Goal: Transaction & Acquisition: Book appointment/travel/reservation

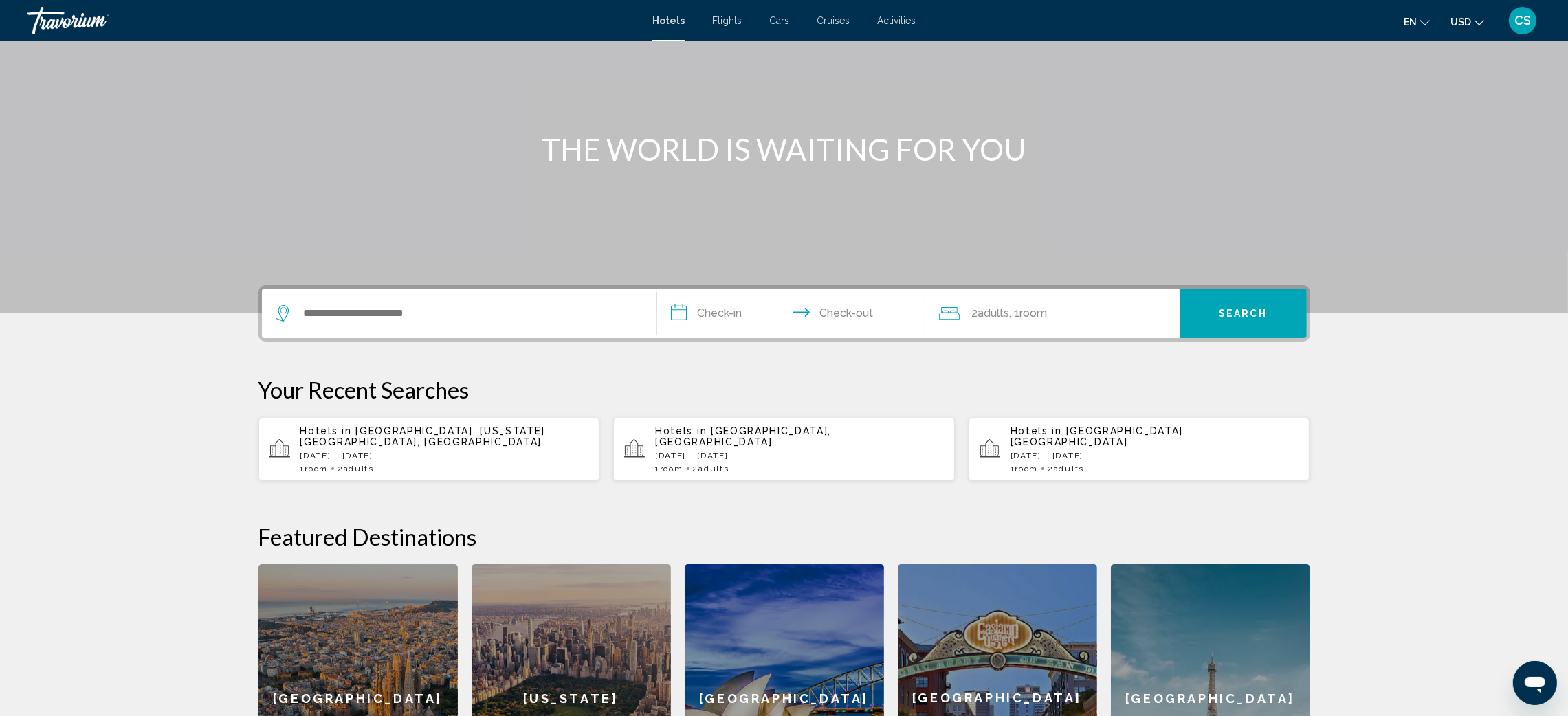
scroll to position [100, 0]
click at [321, 311] on input "Search widget" at bounding box center [469, 312] width 334 height 21
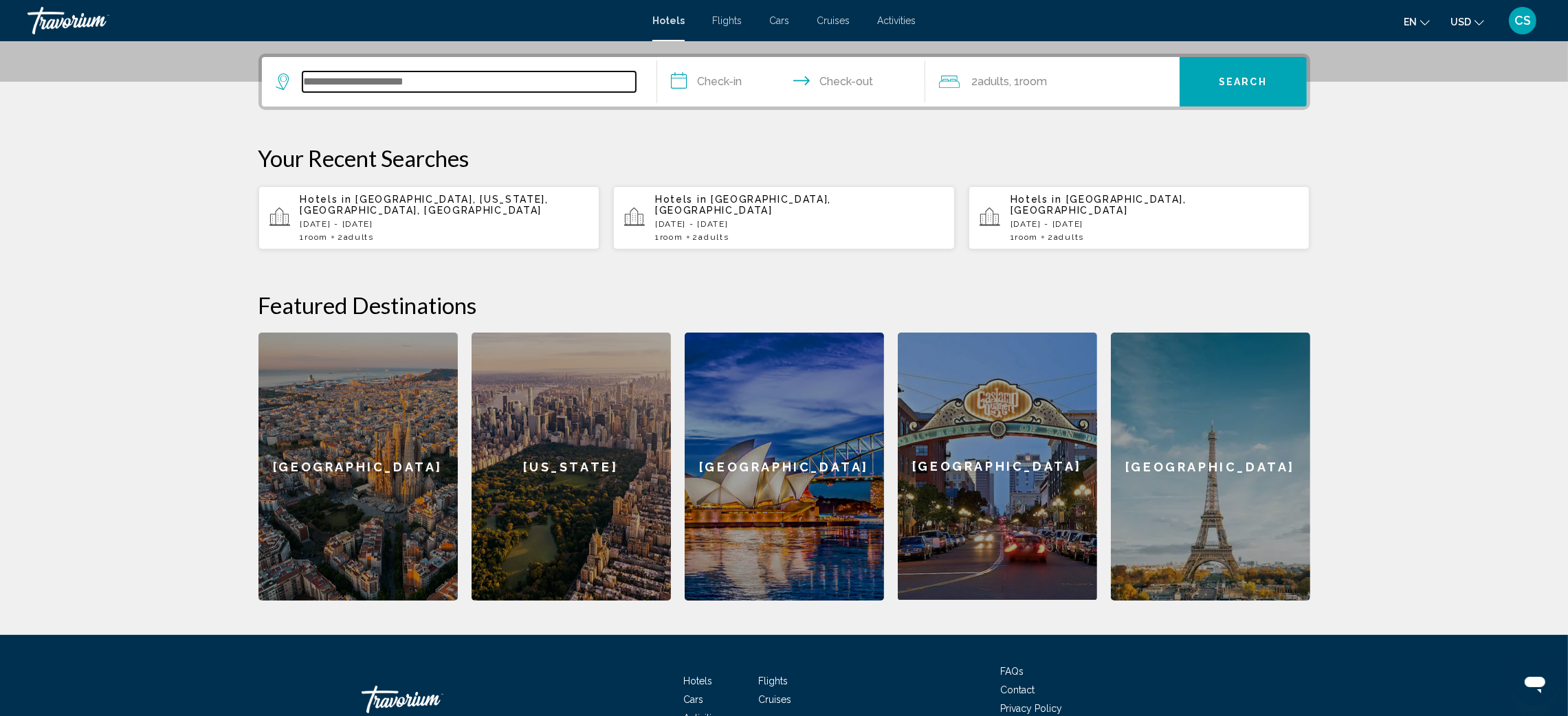
scroll to position [340, 0]
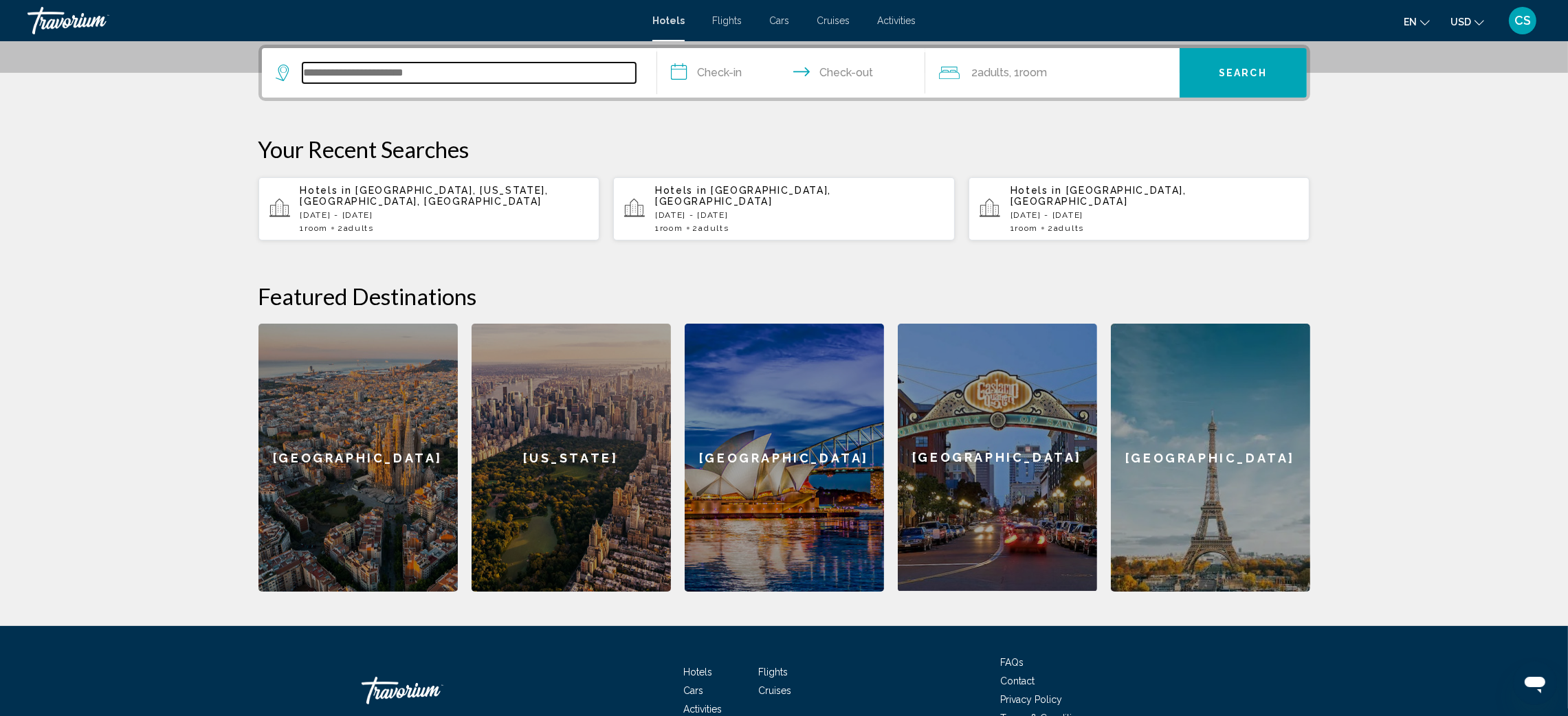
click at [357, 72] on input "Search widget" at bounding box center [469, 72] width 334 height 21
click at [334, 68] on input "Search widget" at bounding box center [469, 72] width 334 height 21
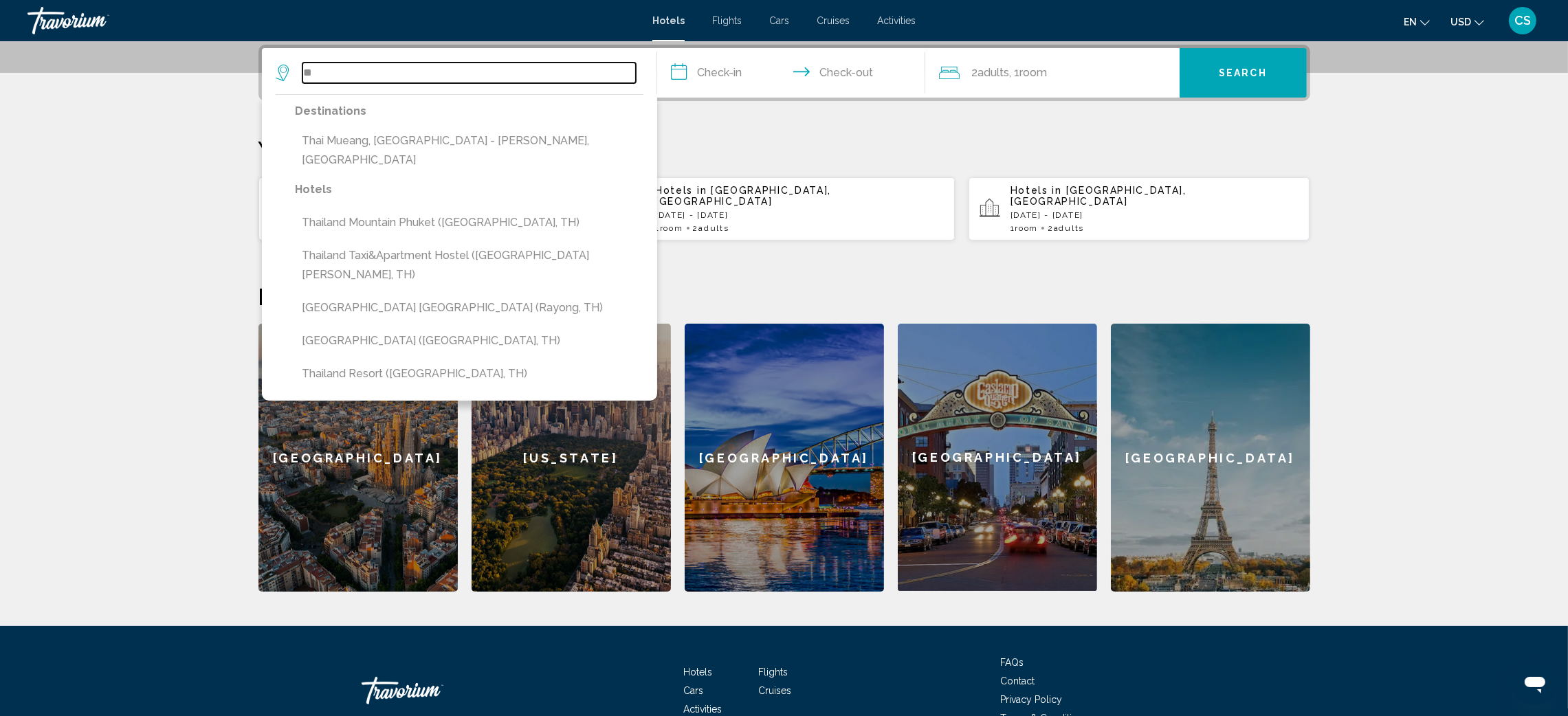
type input "*"
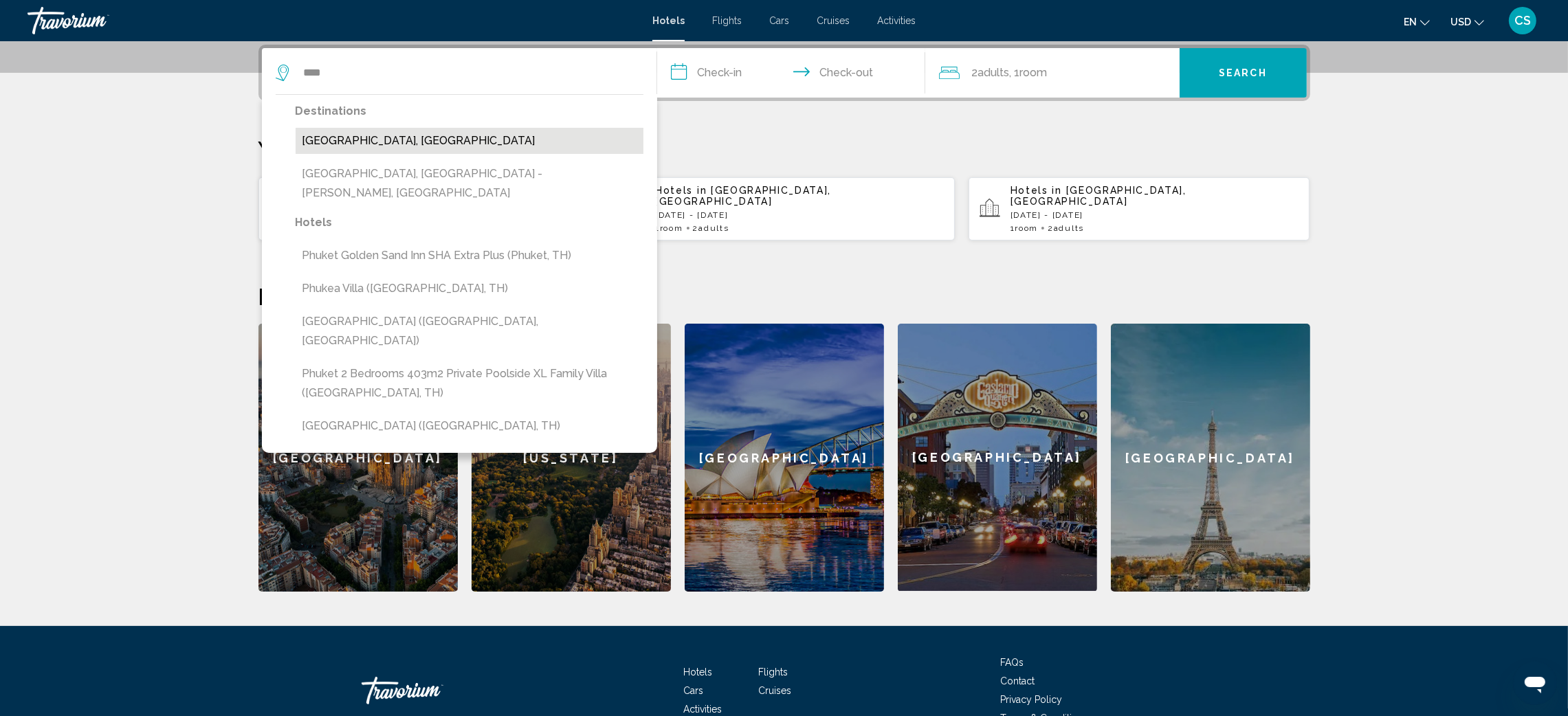
click at [377, 144] on button "Phuket Island, Thailand" at bounding box center [469, 141] width 348 height 26
type input "**********"
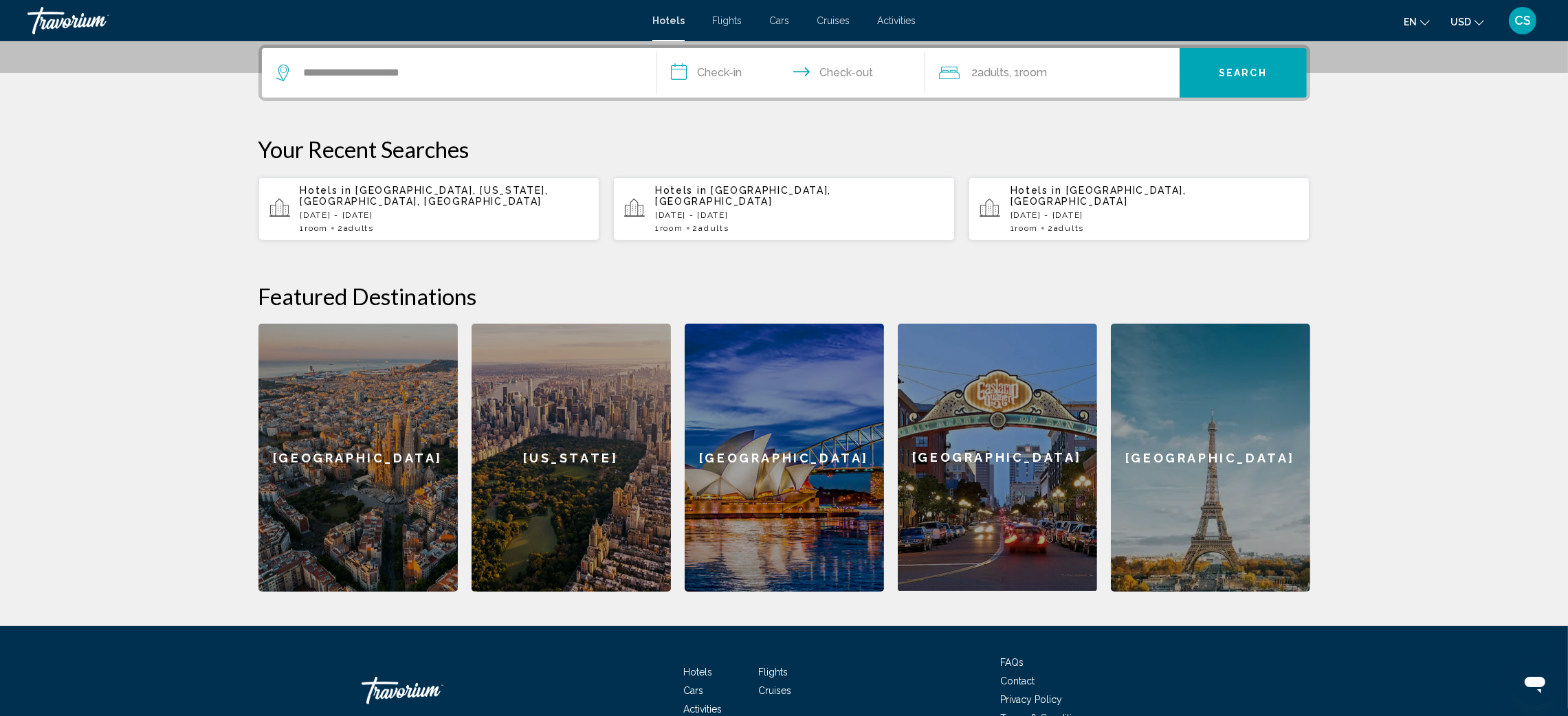
click at [721, 73] on input "**********" at bounding box center [794, 75] width 274 height 54
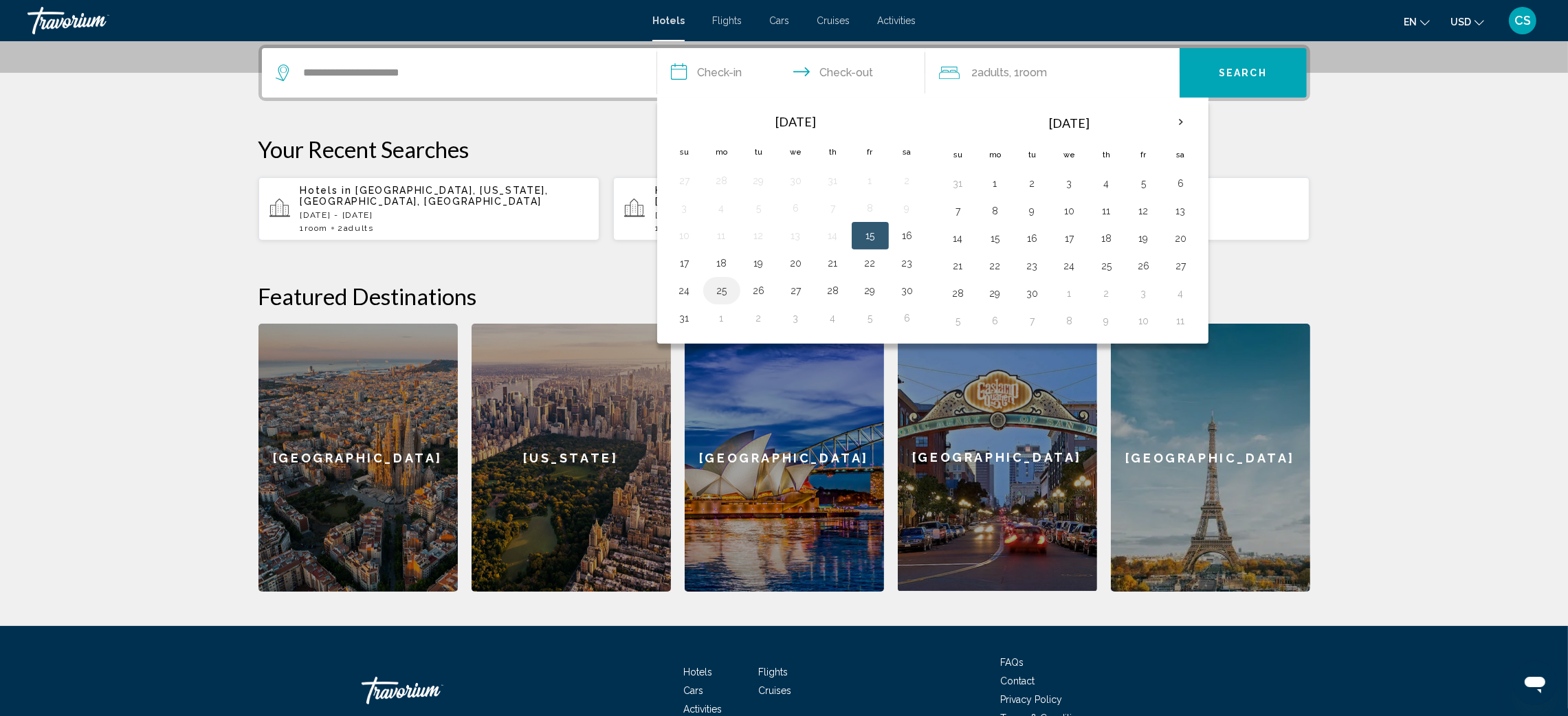
click at [718, 292] on button "25" at bounding box center [721, 291] width 22 height 19
click at [690, 311] on button "31" at bounding box center [684, 318] width 22 height 19
type input "**********"
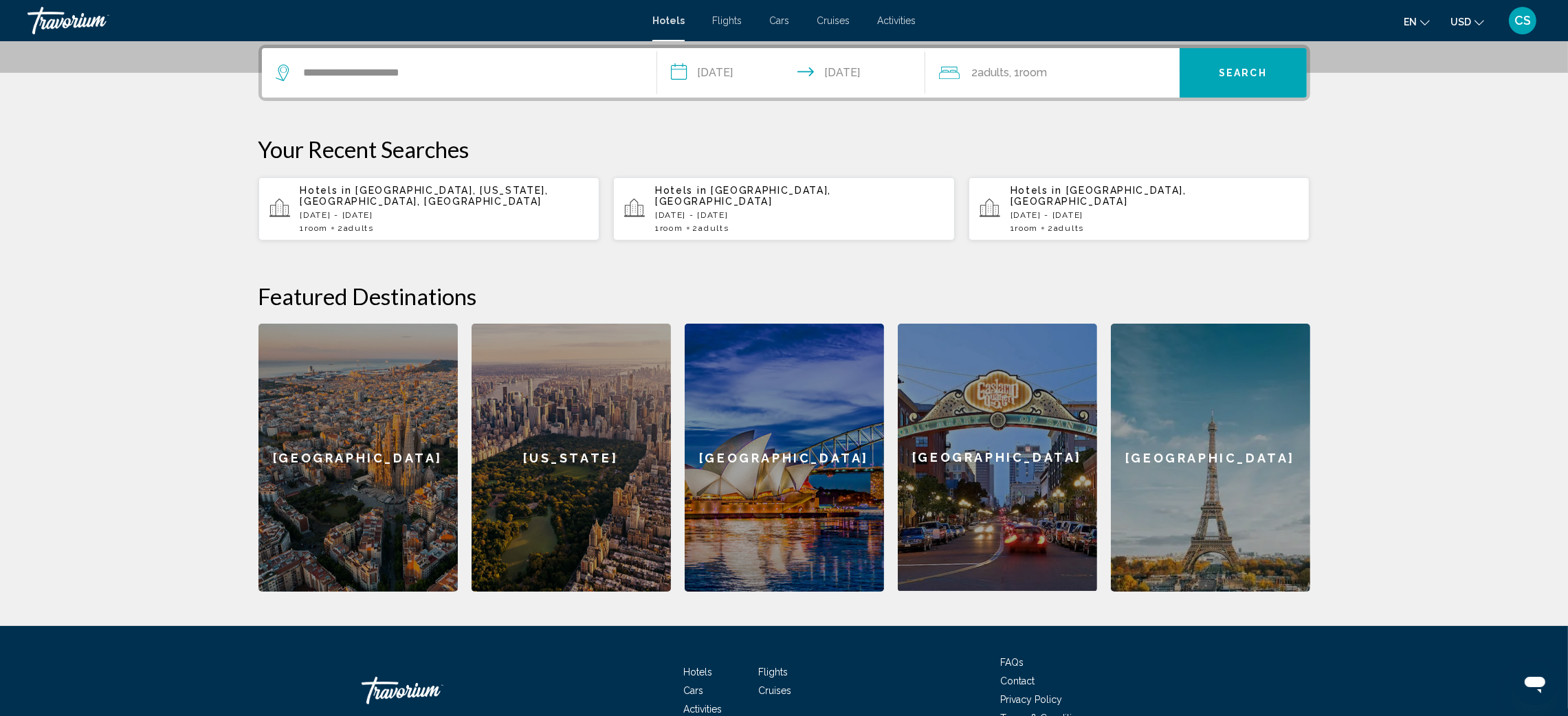
click at [1021, 72] on span ", 1 Room rooms" at bounding box center [1028, 72] width 38 height 19
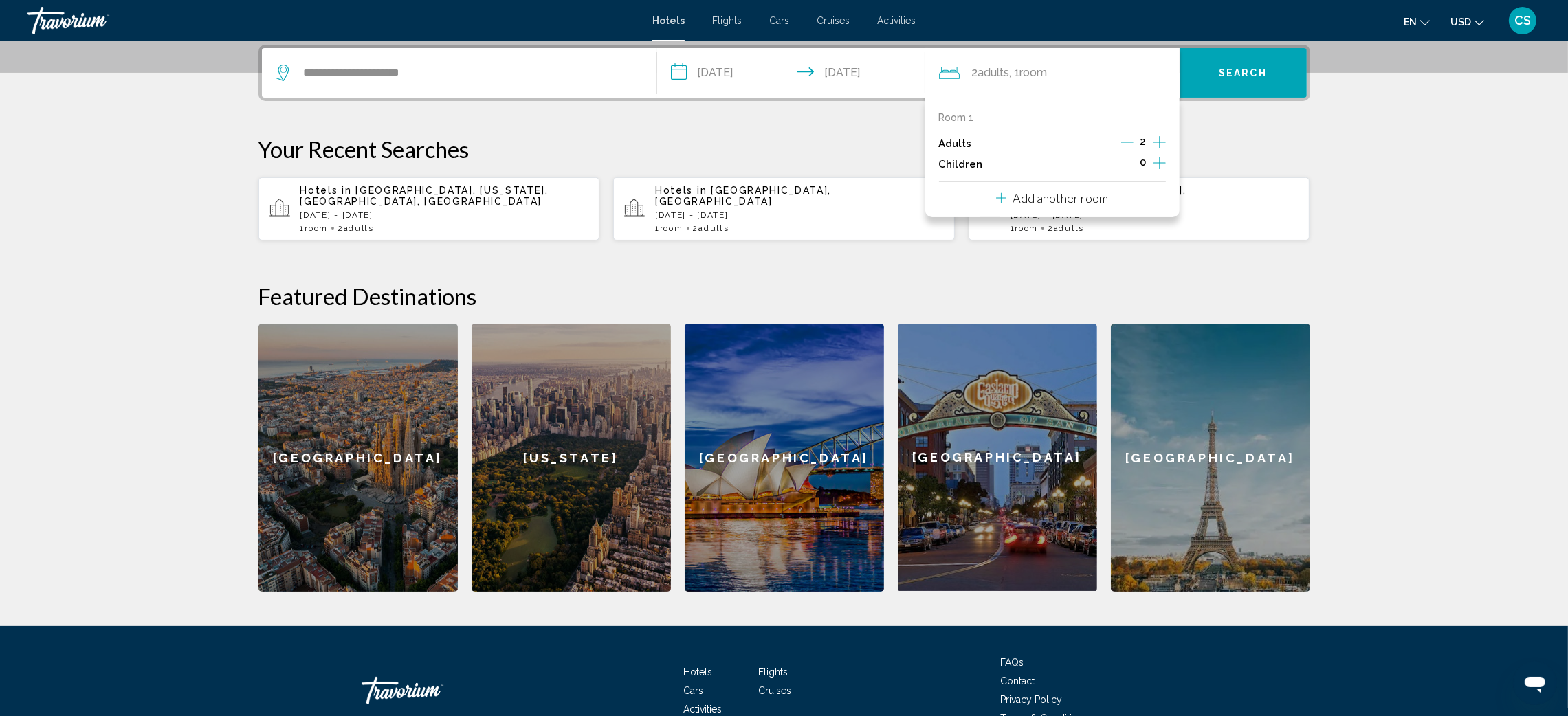
click at [1227, 118] on div "**********" at bounding box center [784, 318] width 1107 height 548
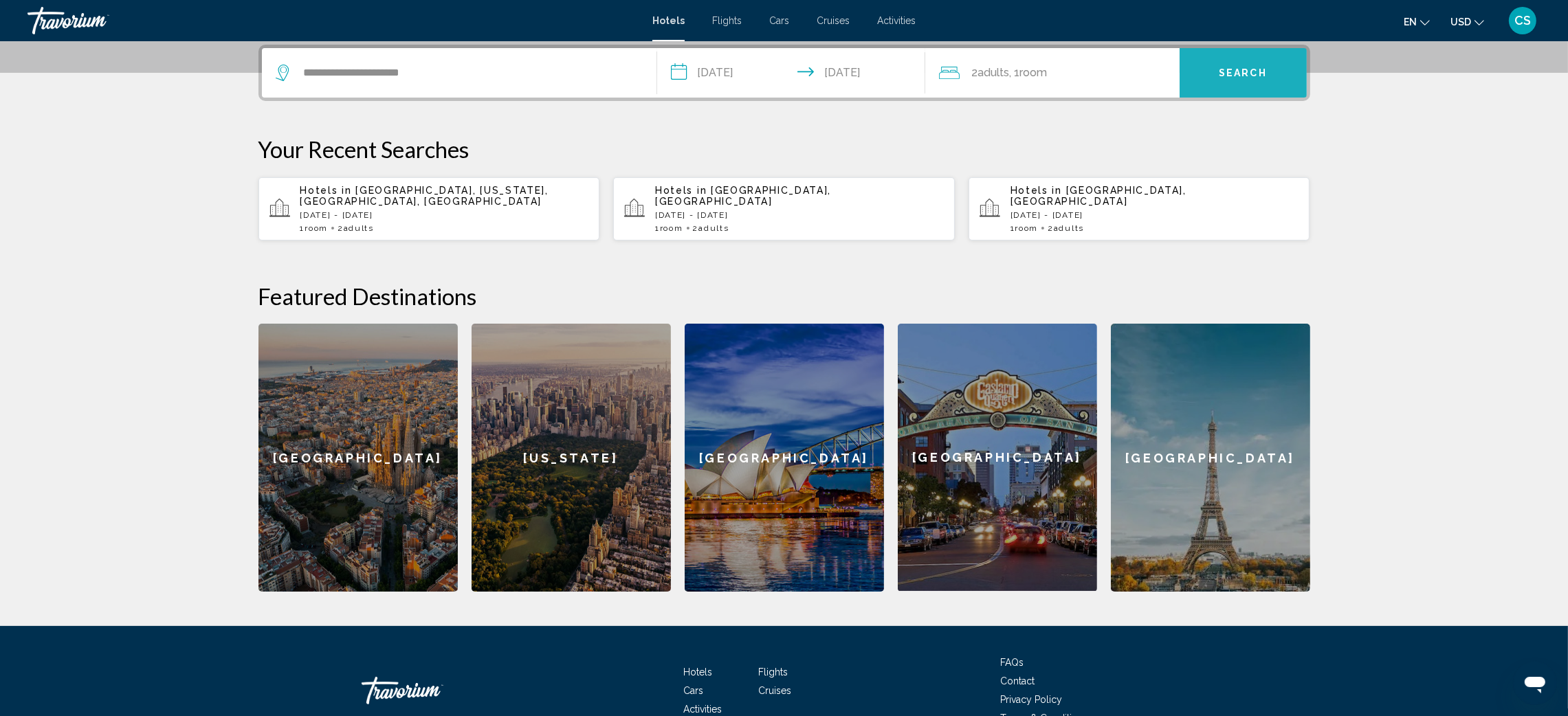
click at [1224, 70] on span "Search" at bounding box center [1243, 73] width 48 height 11
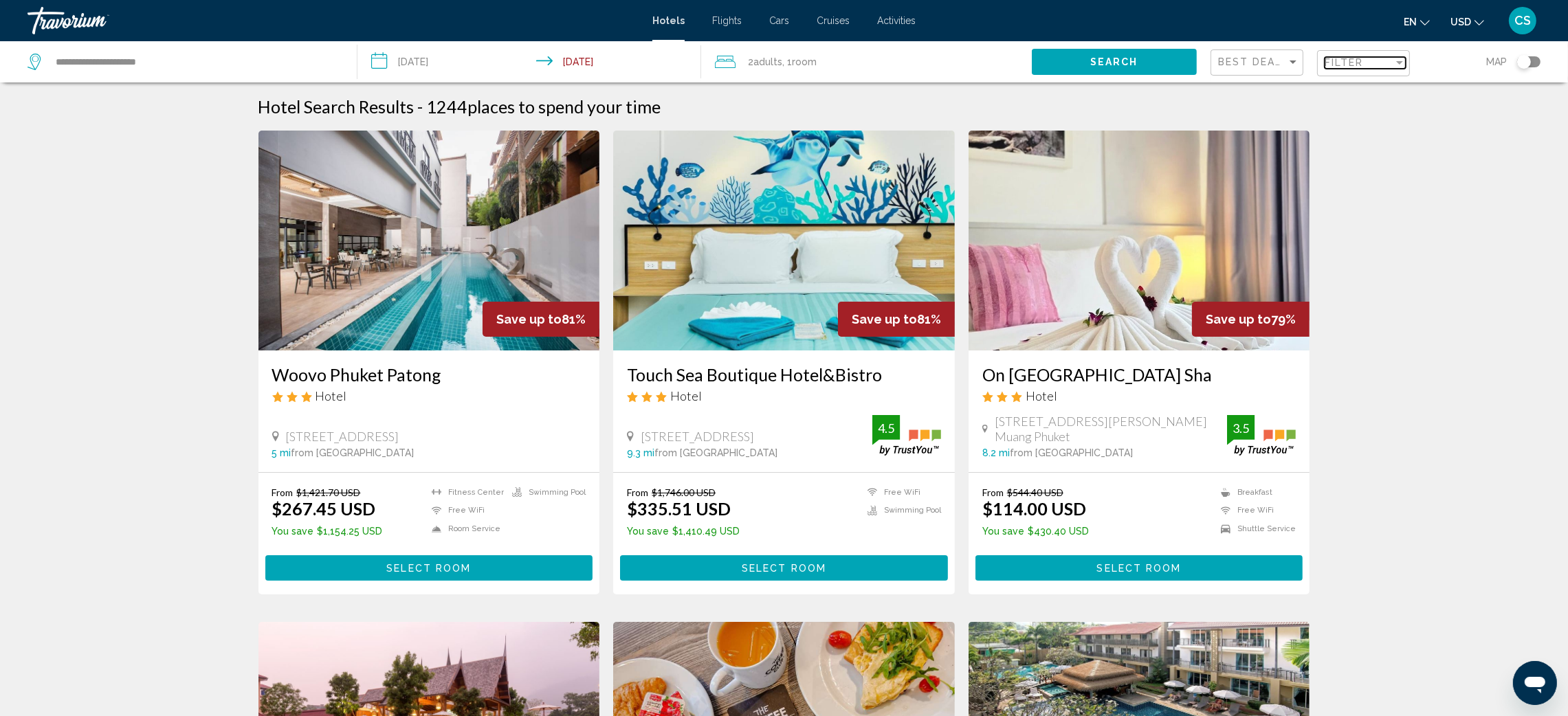
click at [1360, 58] on mat-select "Filter" at bounding box center [1365, 63] width 81 height 12
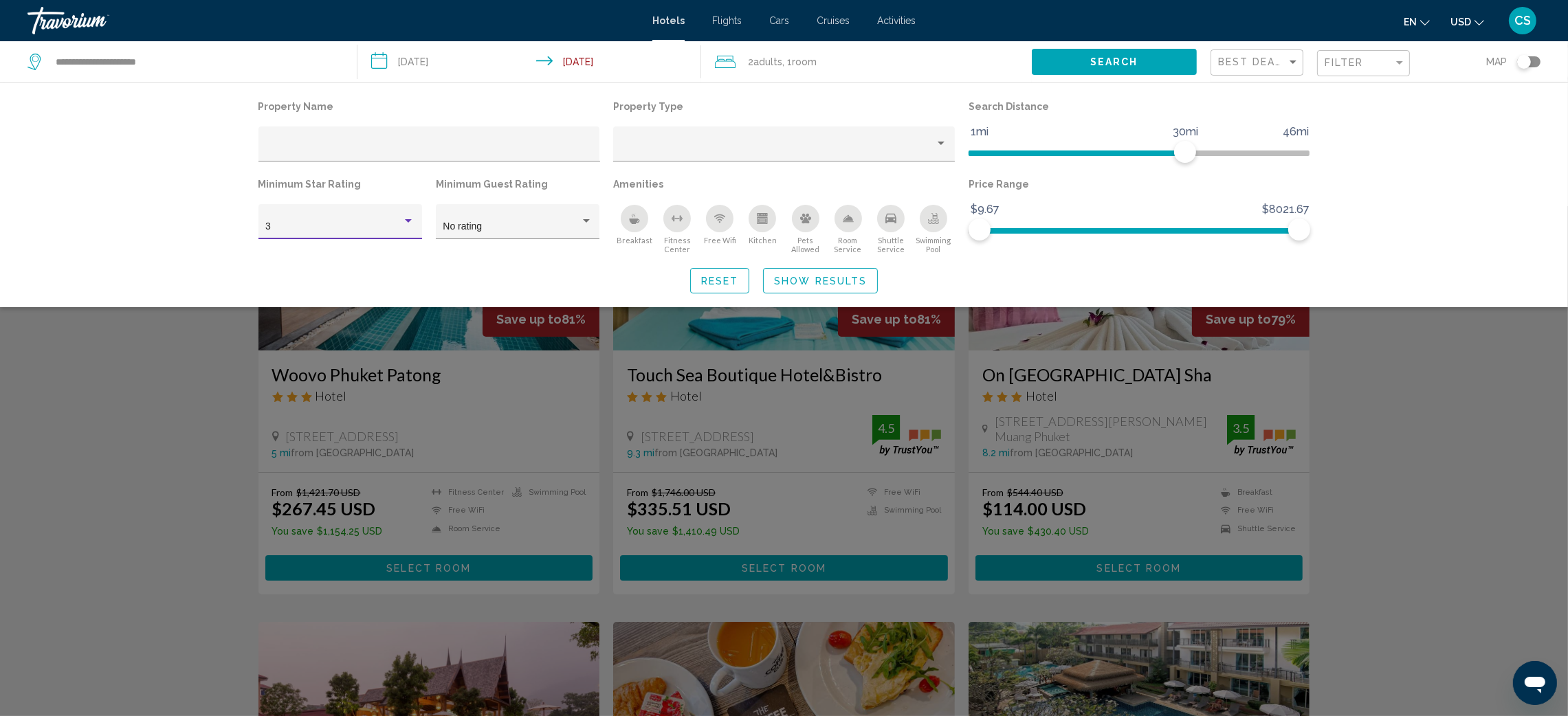
click at [379, 222] on div "3" at bounding box center [334, 227] width 137 height 11
click at [319, 255] on span "4" at bounding box center [340, 256] width 149 height 29
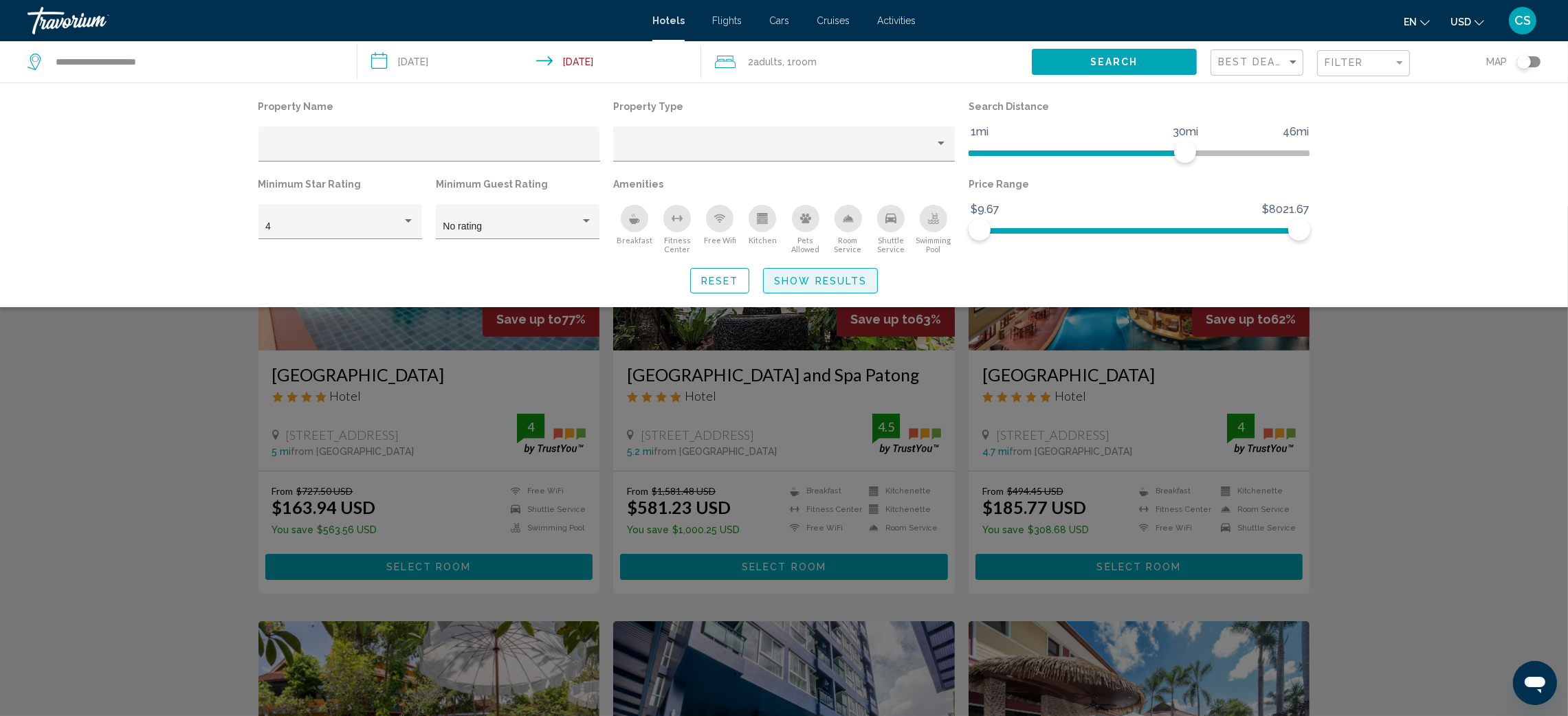
click at [835, 275] on span "Show Results" at bounding box center [821, 281] width 93 height 11
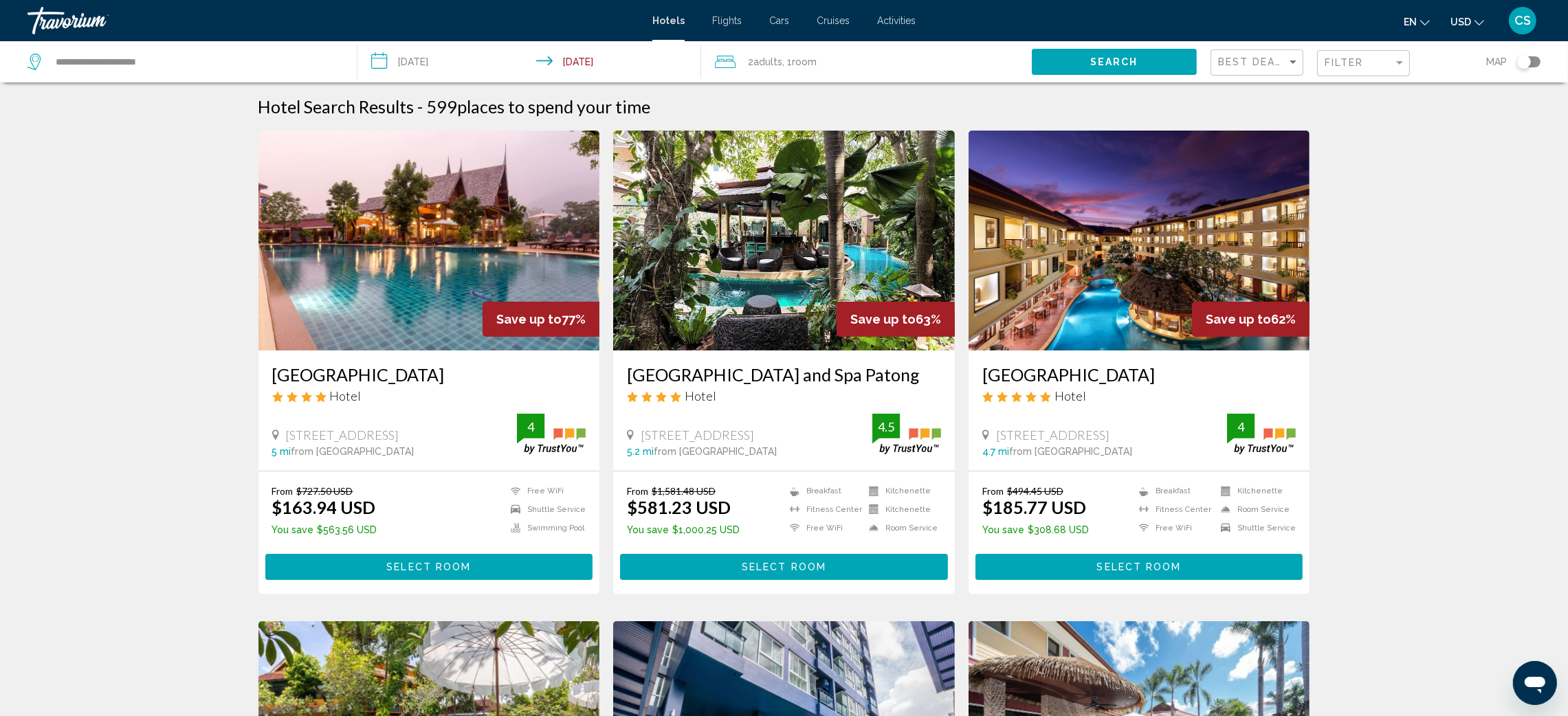
click at [438, 301] on img "Main content" at bounding box center [429, 241] width 341 height 220
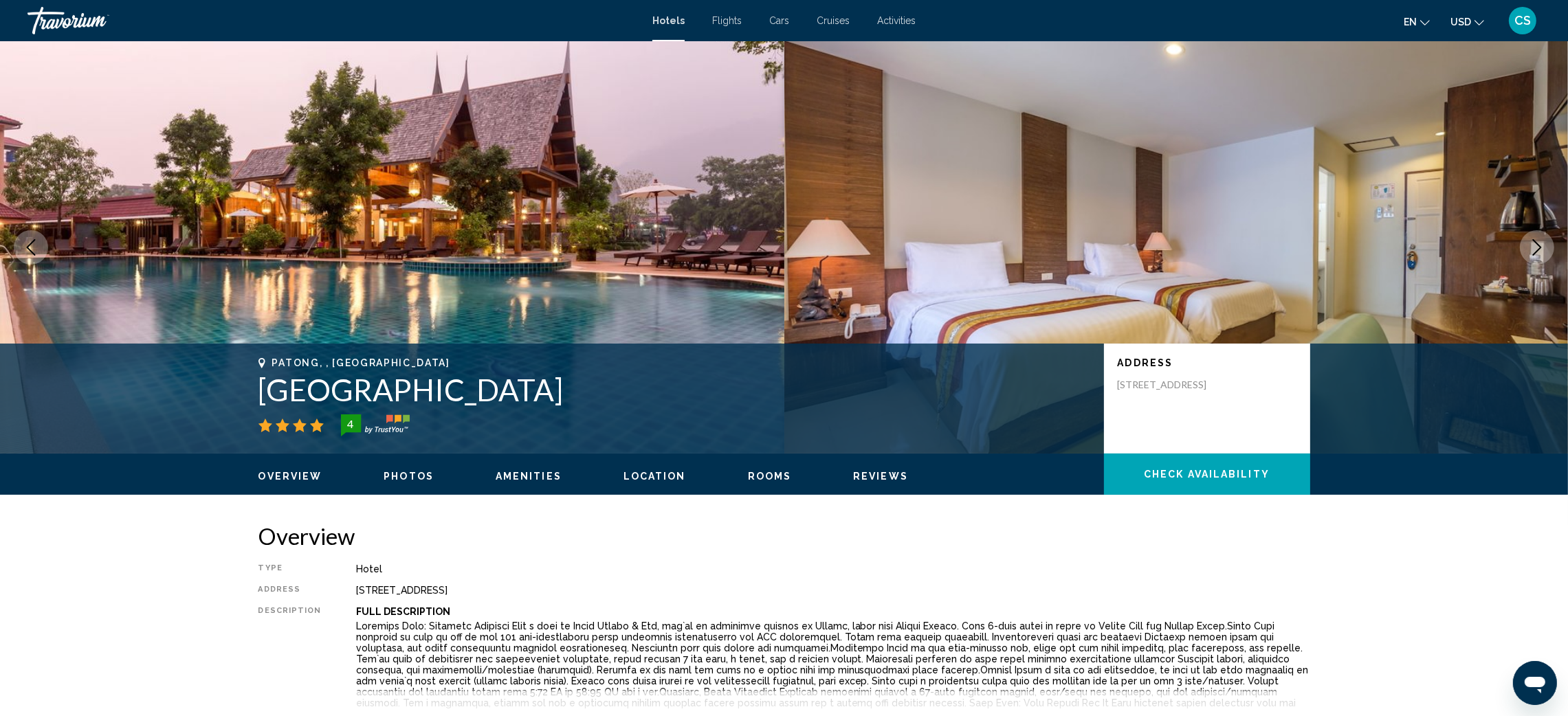
click at [1535, 247] on icon "Next image" at bounding box center [1536, 247] width 16 height 16
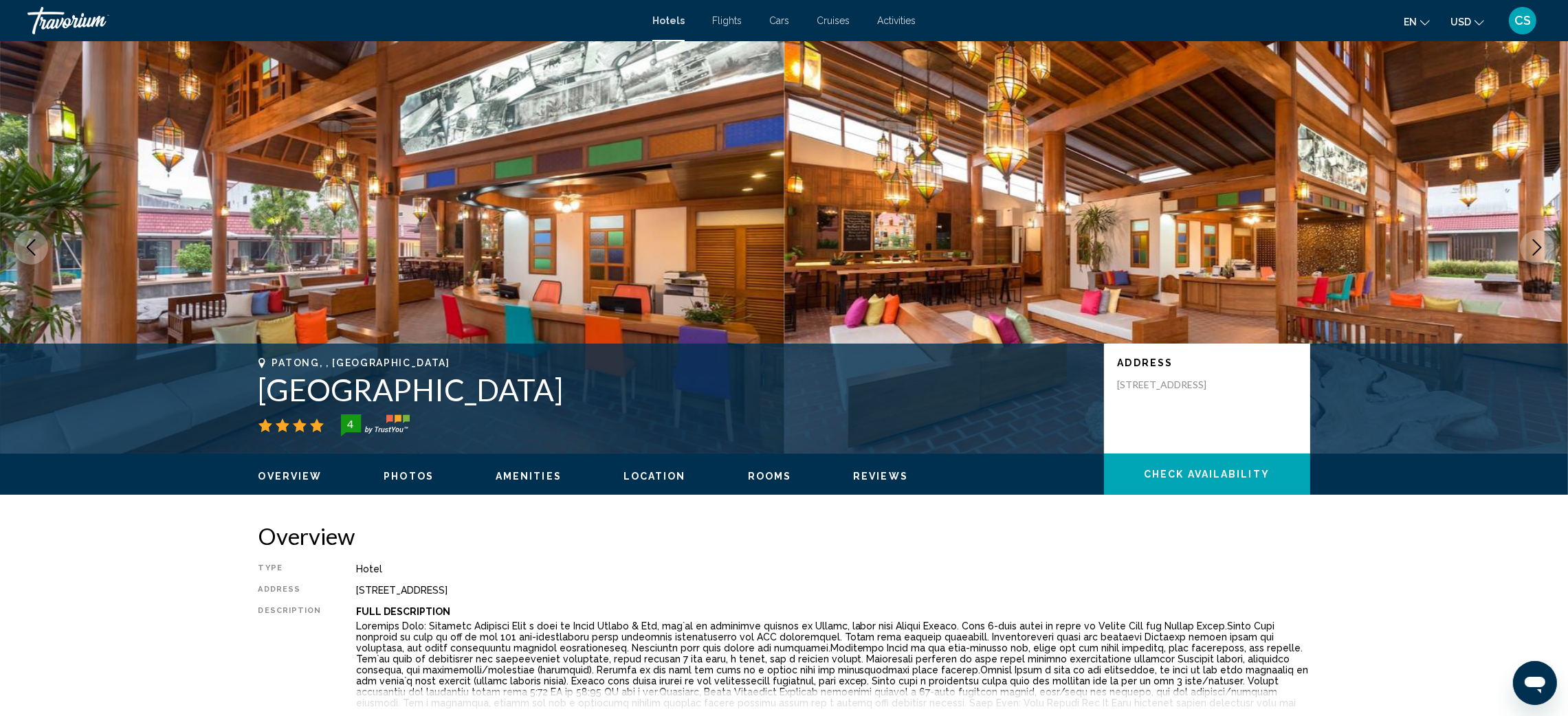
click at [1535, 247] on icon "Next image" at bounding box center [1536, 247] width 16 height 16
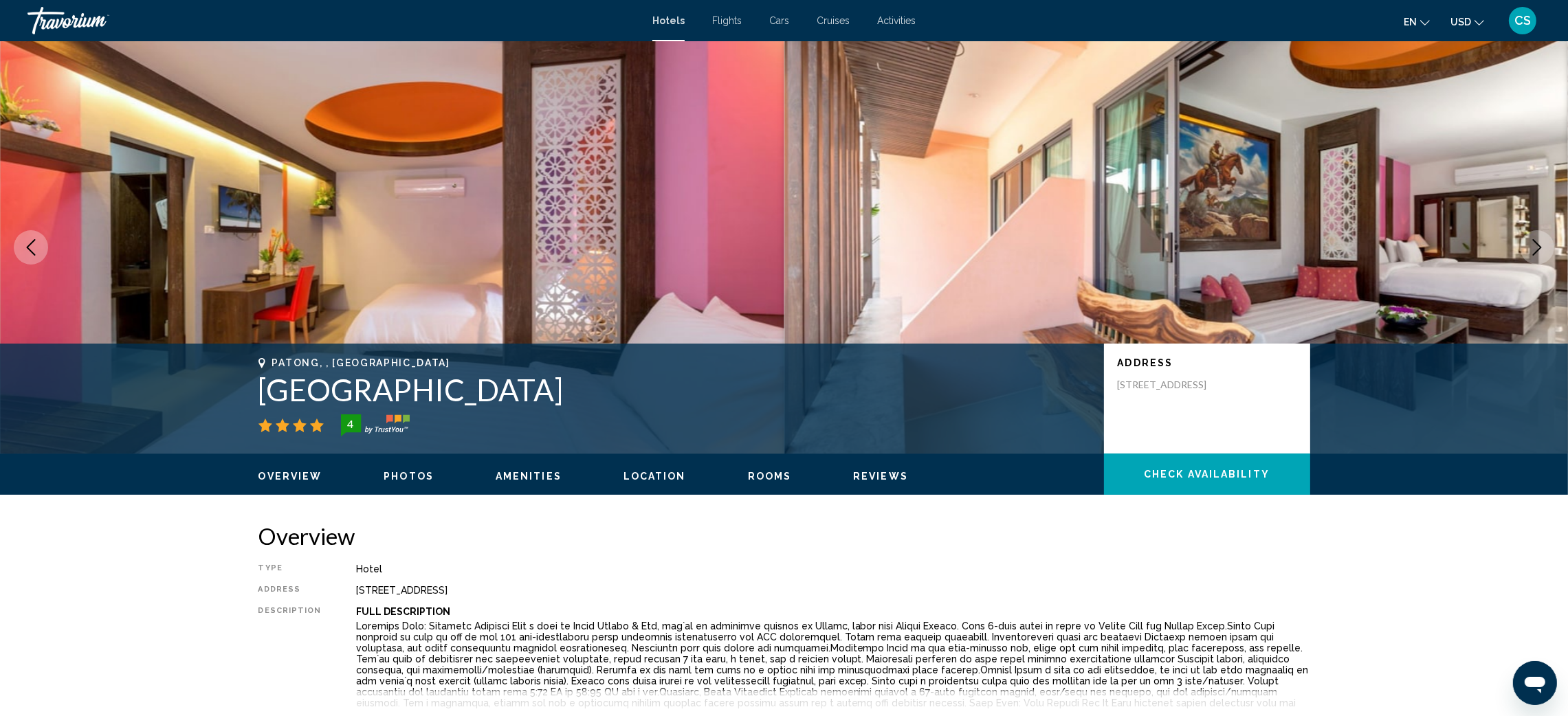
click at [1535, 247] on icon "Next image" at bounding box center [1536, 247] width 16 height 16
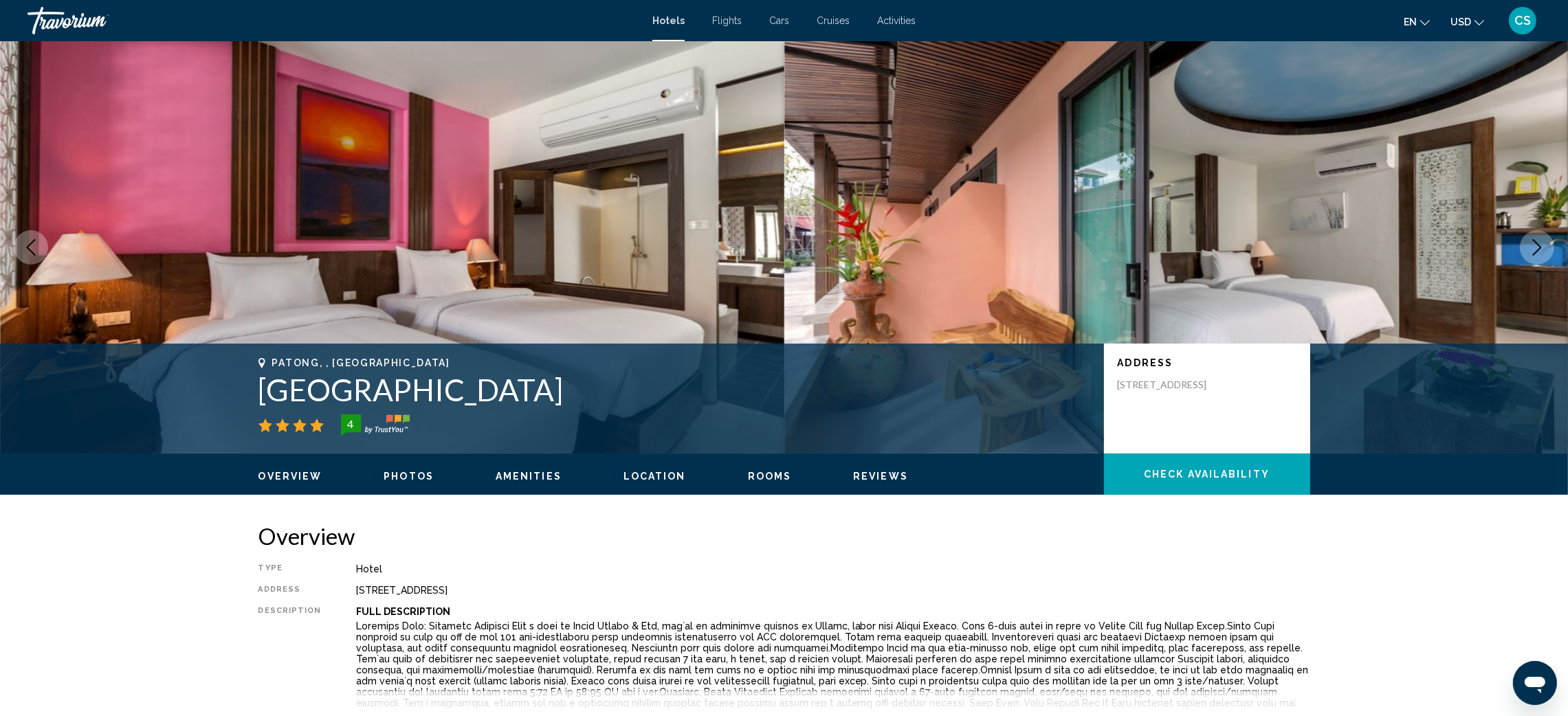
click at [1535, 247] on icon "Next image" at bounding box center [1536, 247] width 16 height 16
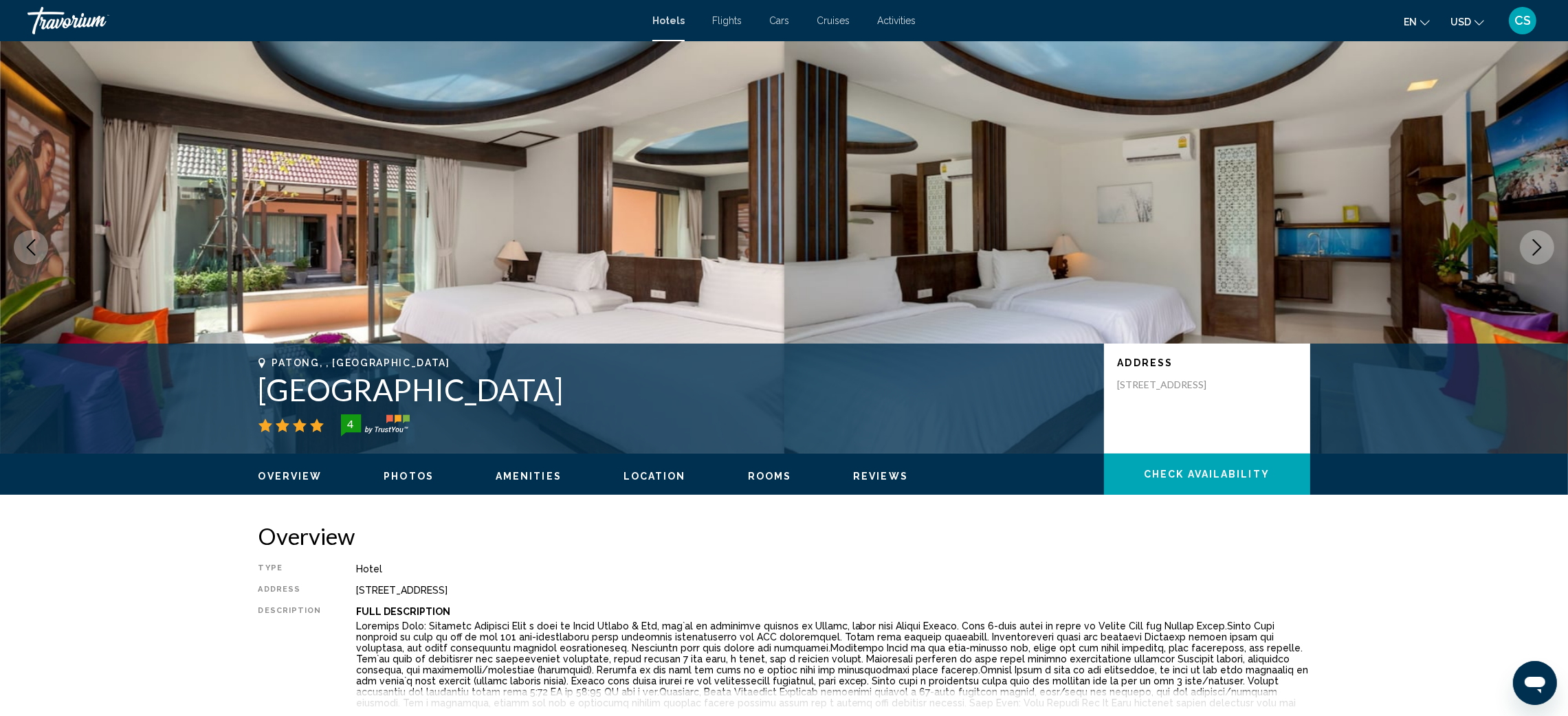
click at [1535, 247] on icon "Next image" at bounding box center [1536, 247] width 16 height 16
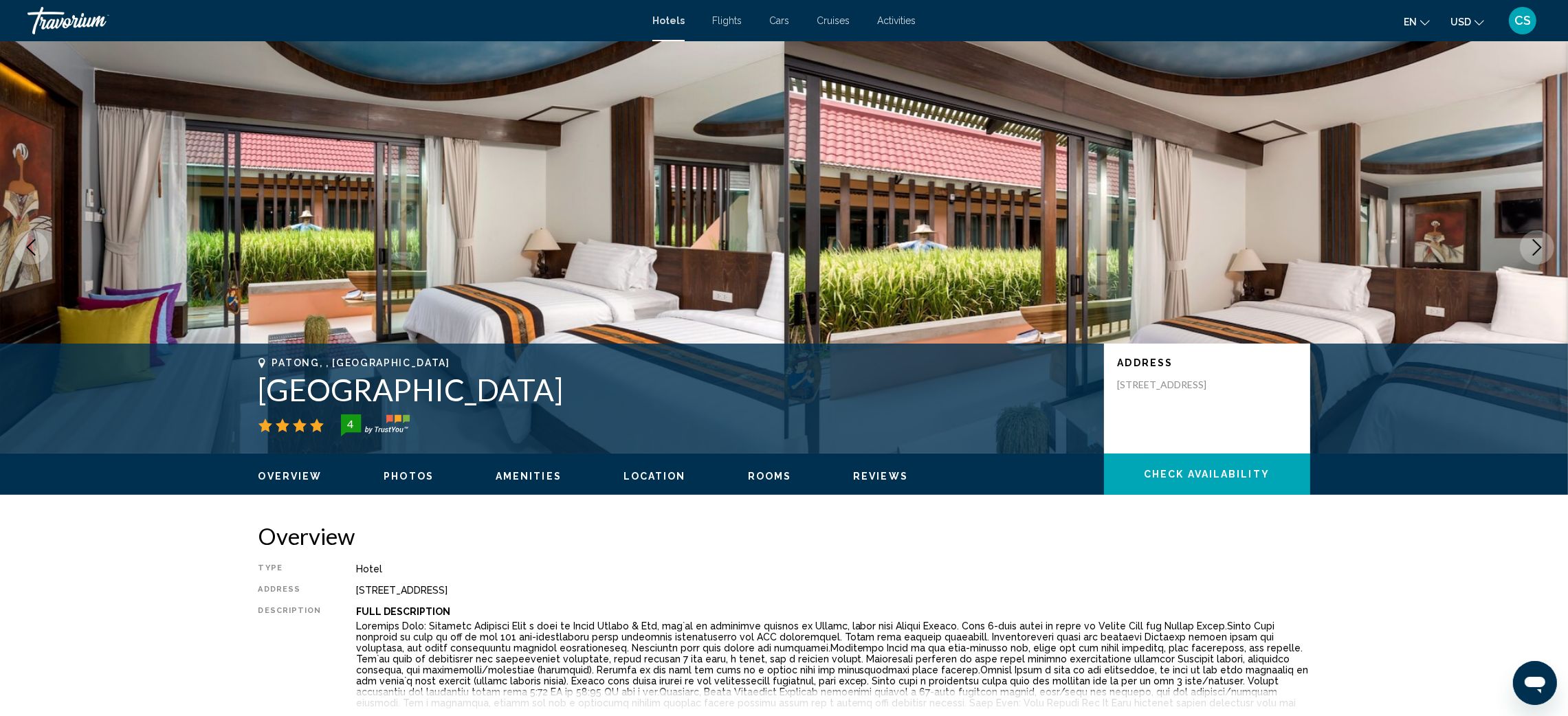
click at [1535, 247] on icon "Next image" at bounding box center [1536, 247] width 16 height 16
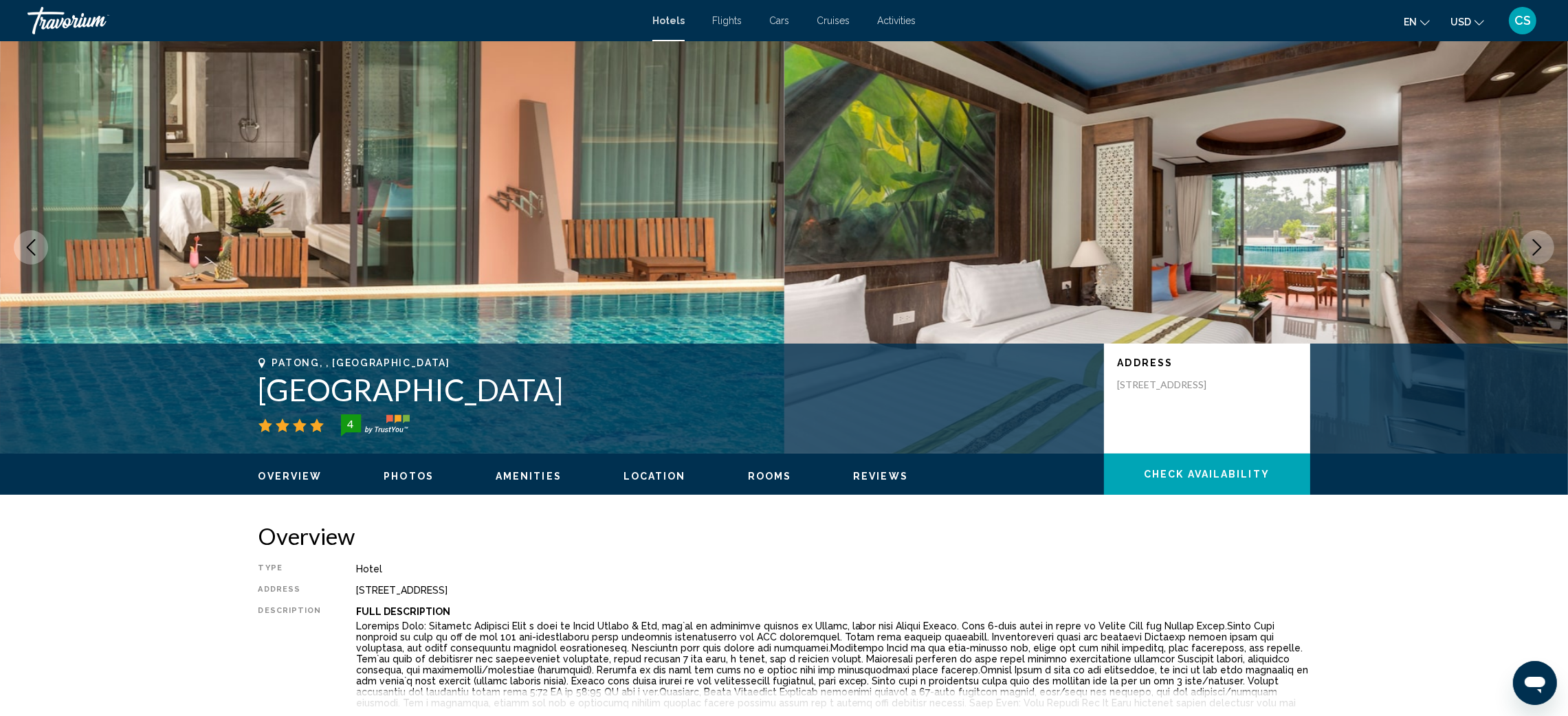
click at [1535, 247] on icon "Next image" at bounding box center [1536, 247] width 16 height 16
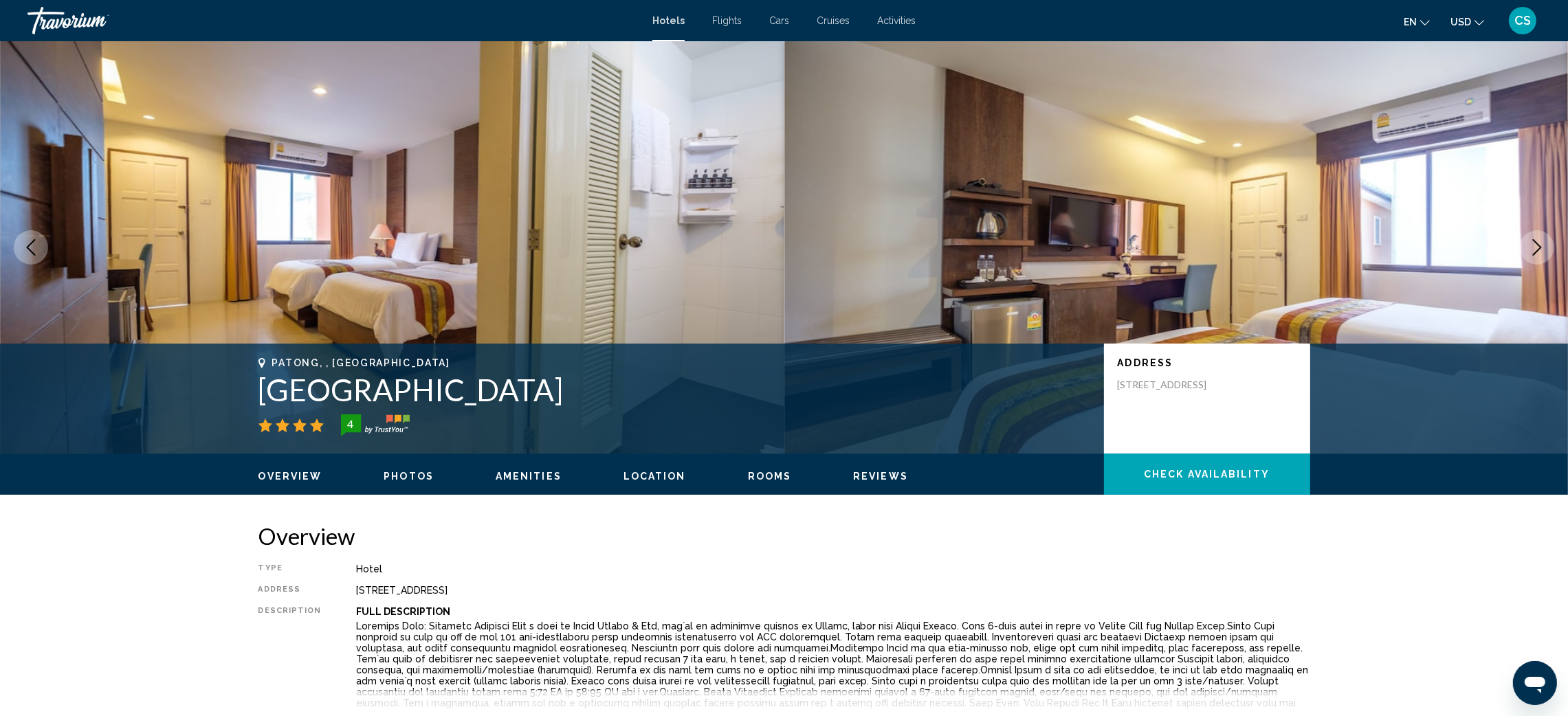
click at [1535, 247] on icon "Next image" at bounding box center [1536, 247] width 16 height 16
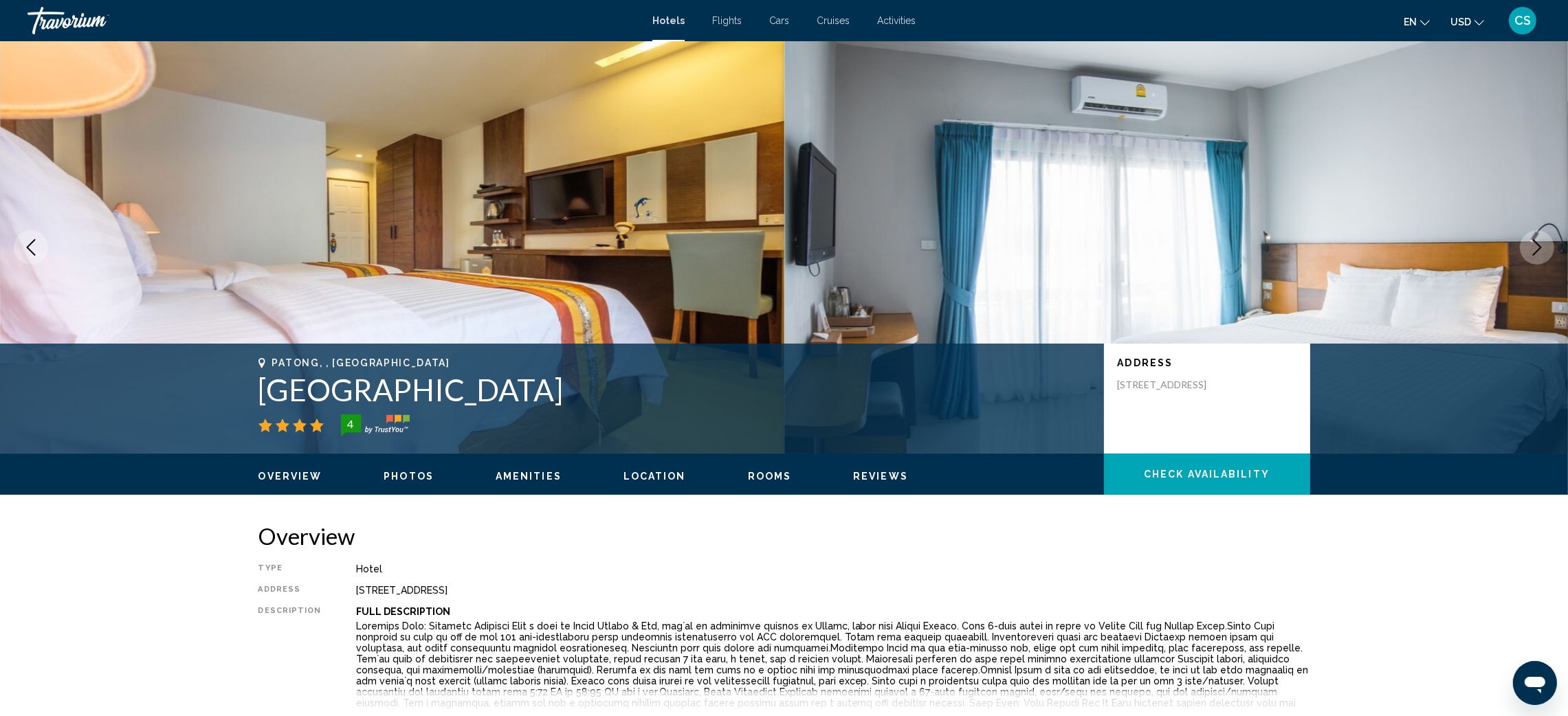
click at [1535, 247] on icon "Next image" at bounding box center [1536, 247] width 16 height 16
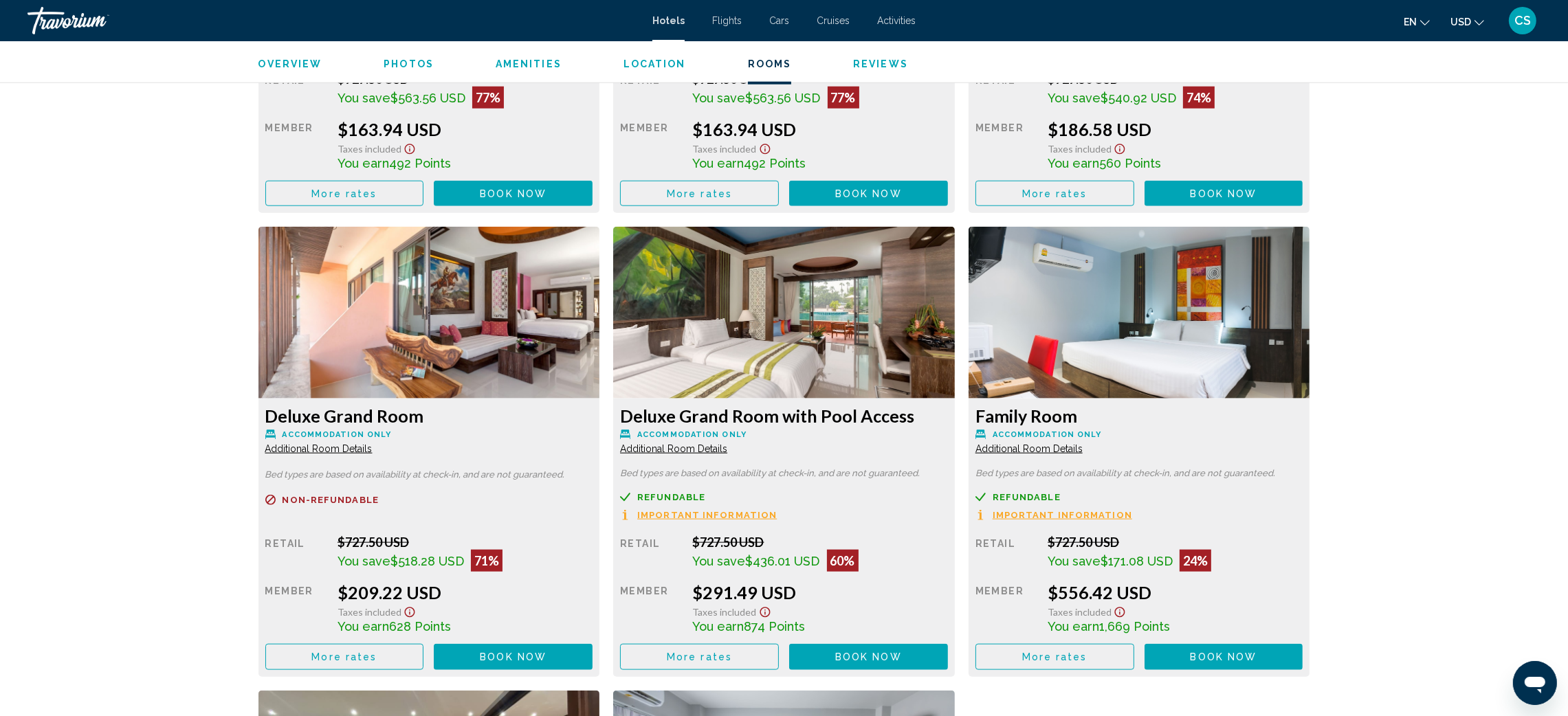
scroll to position [2186, 0]
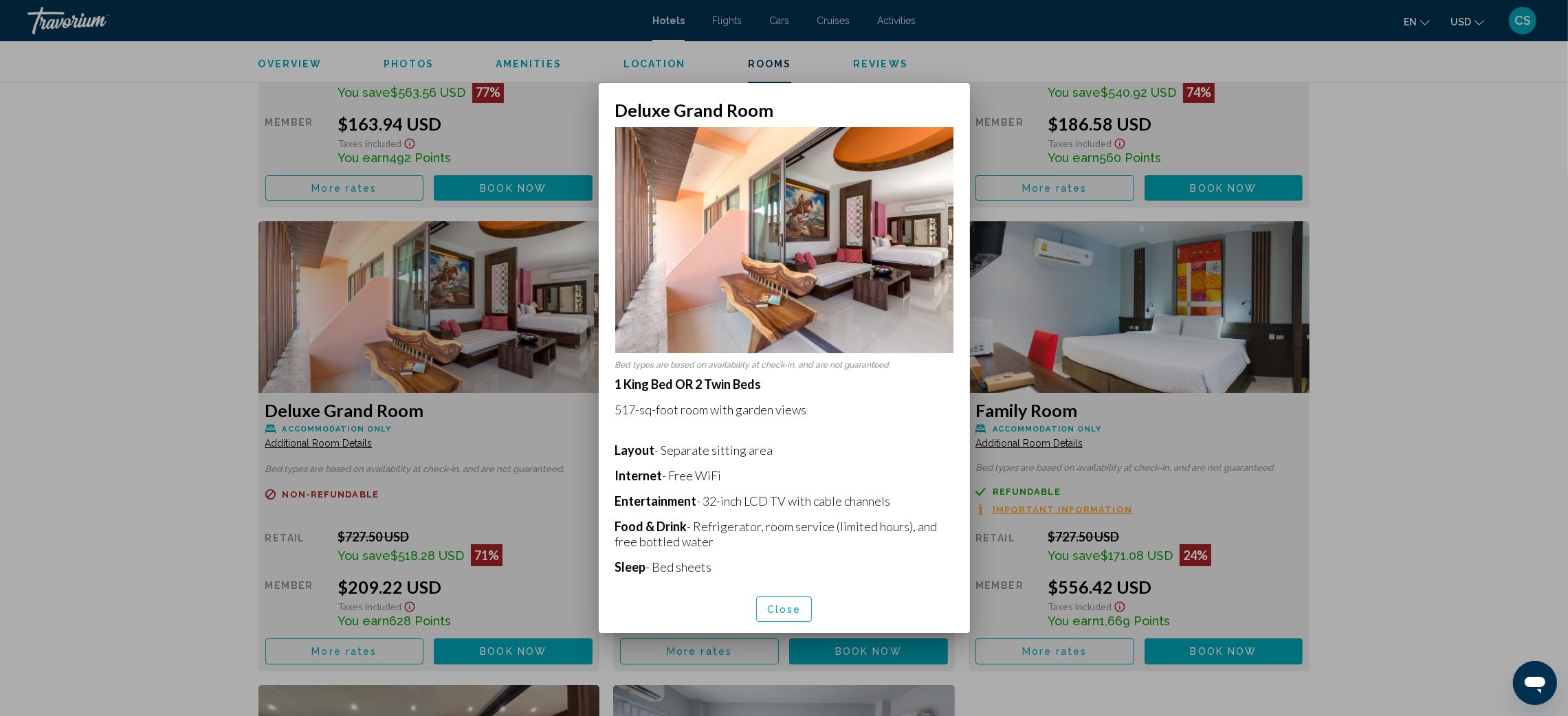
scroll to position [0, 0]
click at [791, 614] on span "Close" at bounding box center [784, 610] width 35 height 11
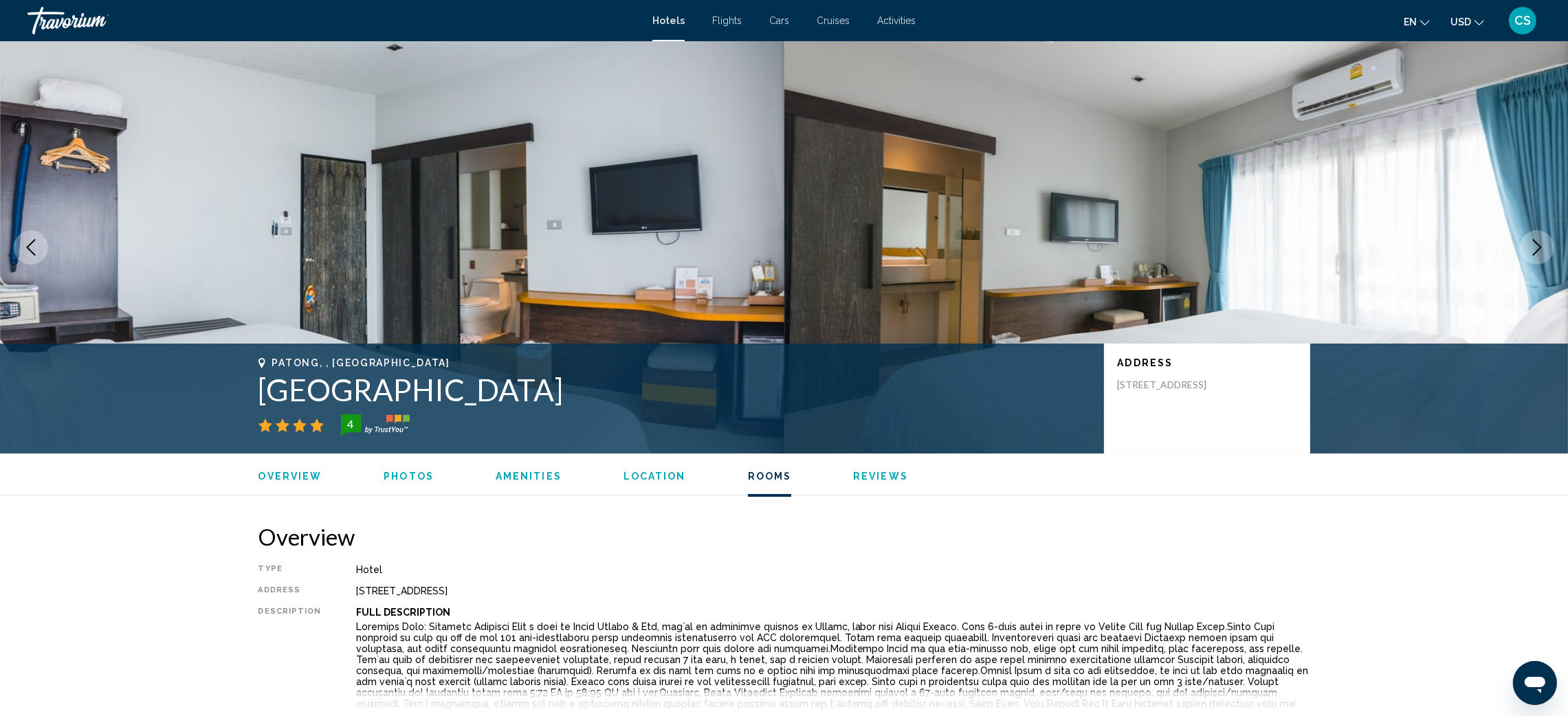
scroll to position [2186, 0]
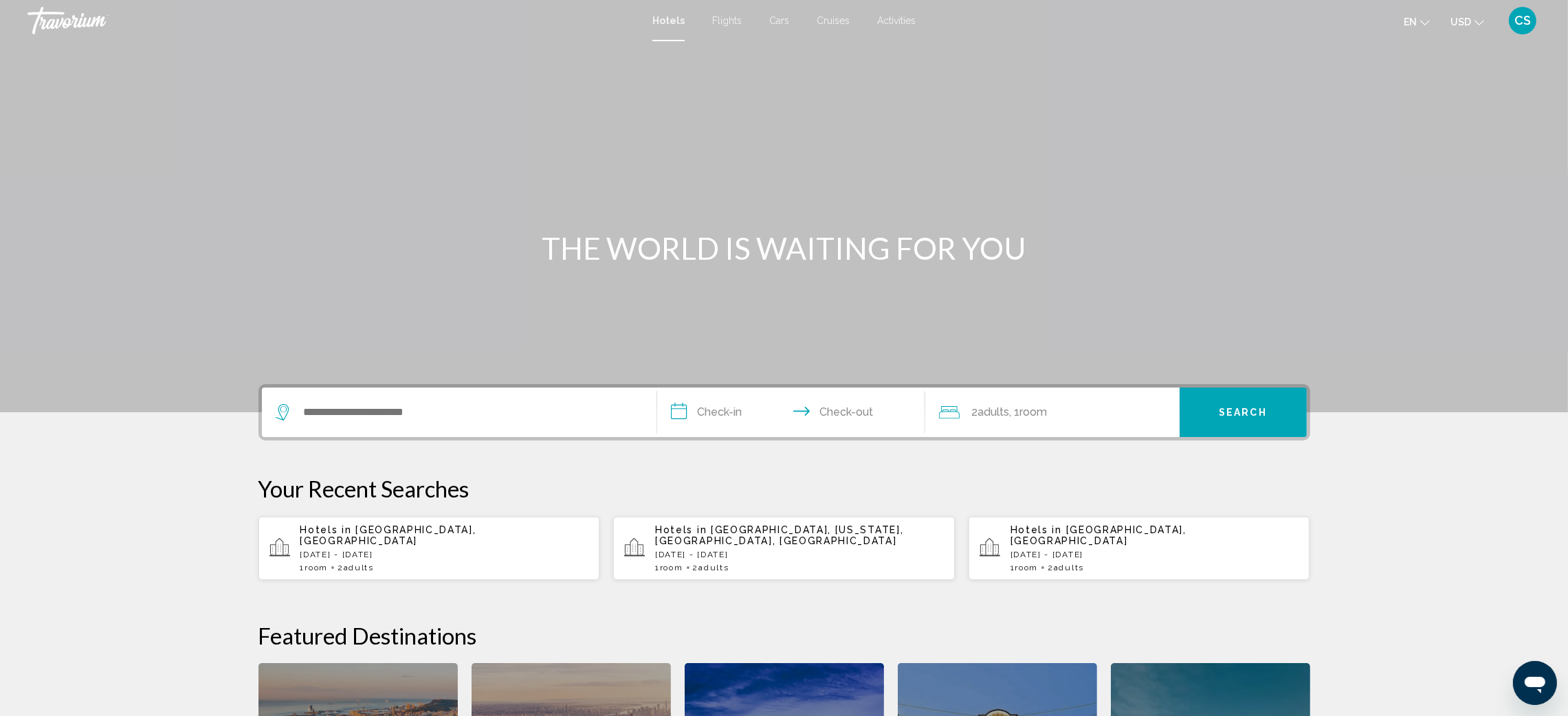
click at [889, 21] on span "Activities" at bounding box center [897, 21] width 38 height 11
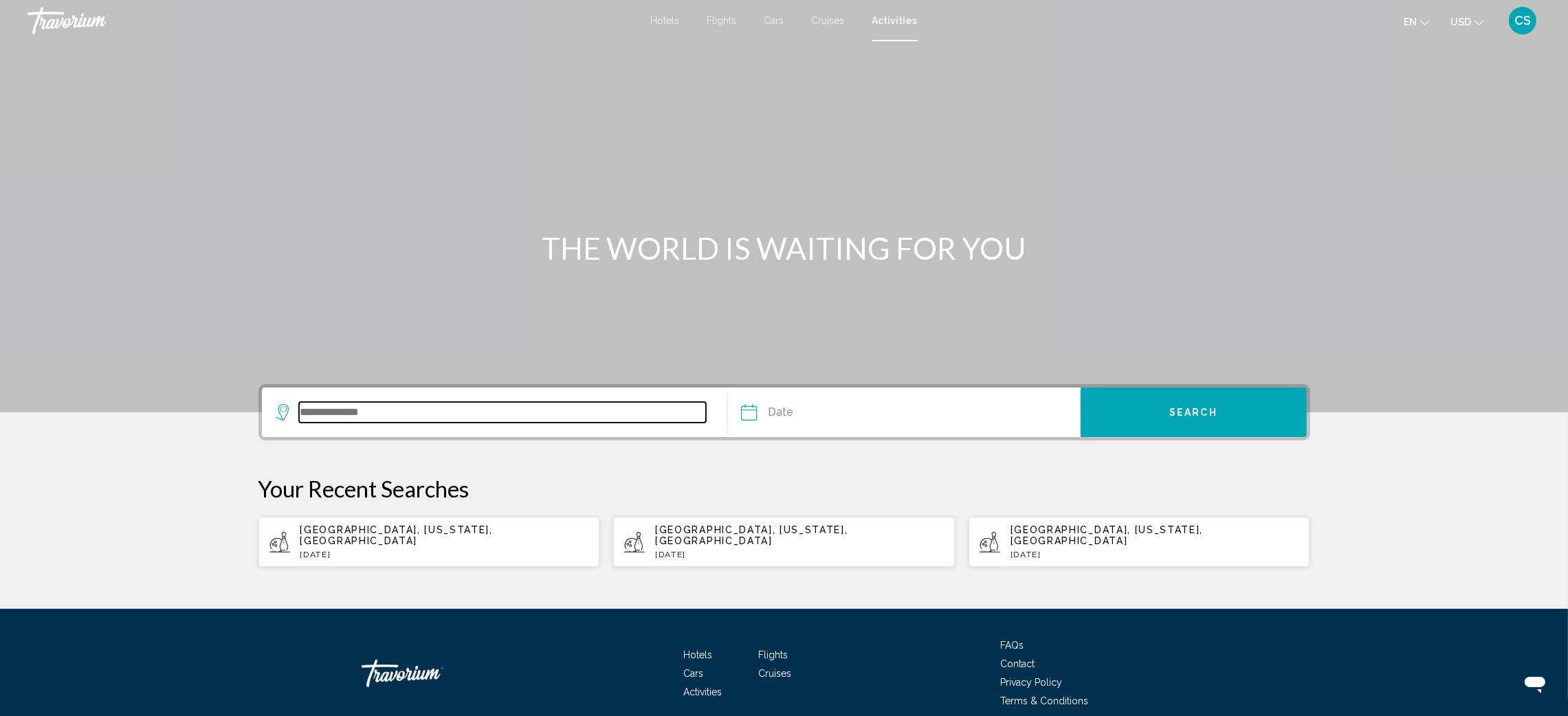
click at [348, 411] on input "Search widget" at bounding box center [503, 412] width 408 height 21
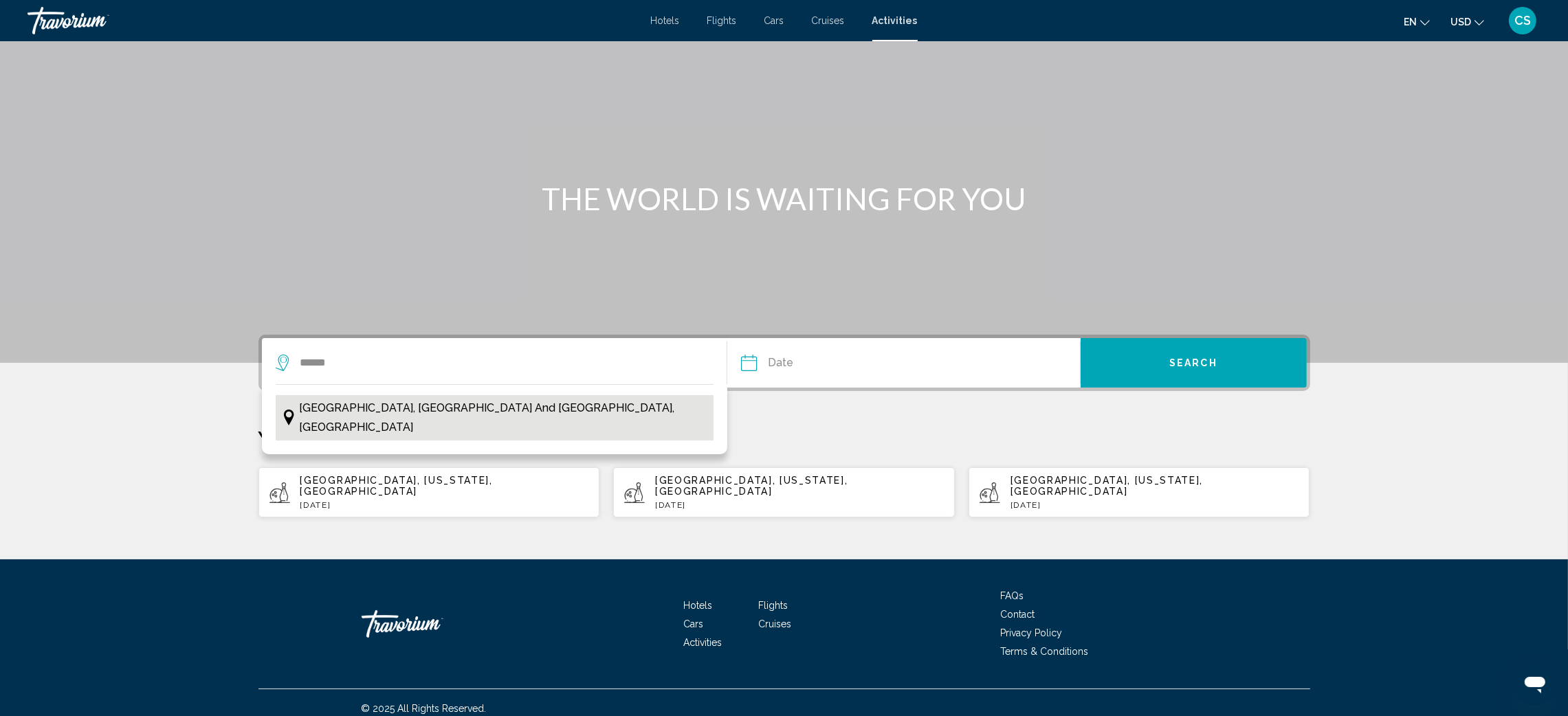
click at [361, 411] on span "Phuket, Southern Thailand and Andaman Coast, Thailand" at bounding box center [503, 418] width 408 height 38
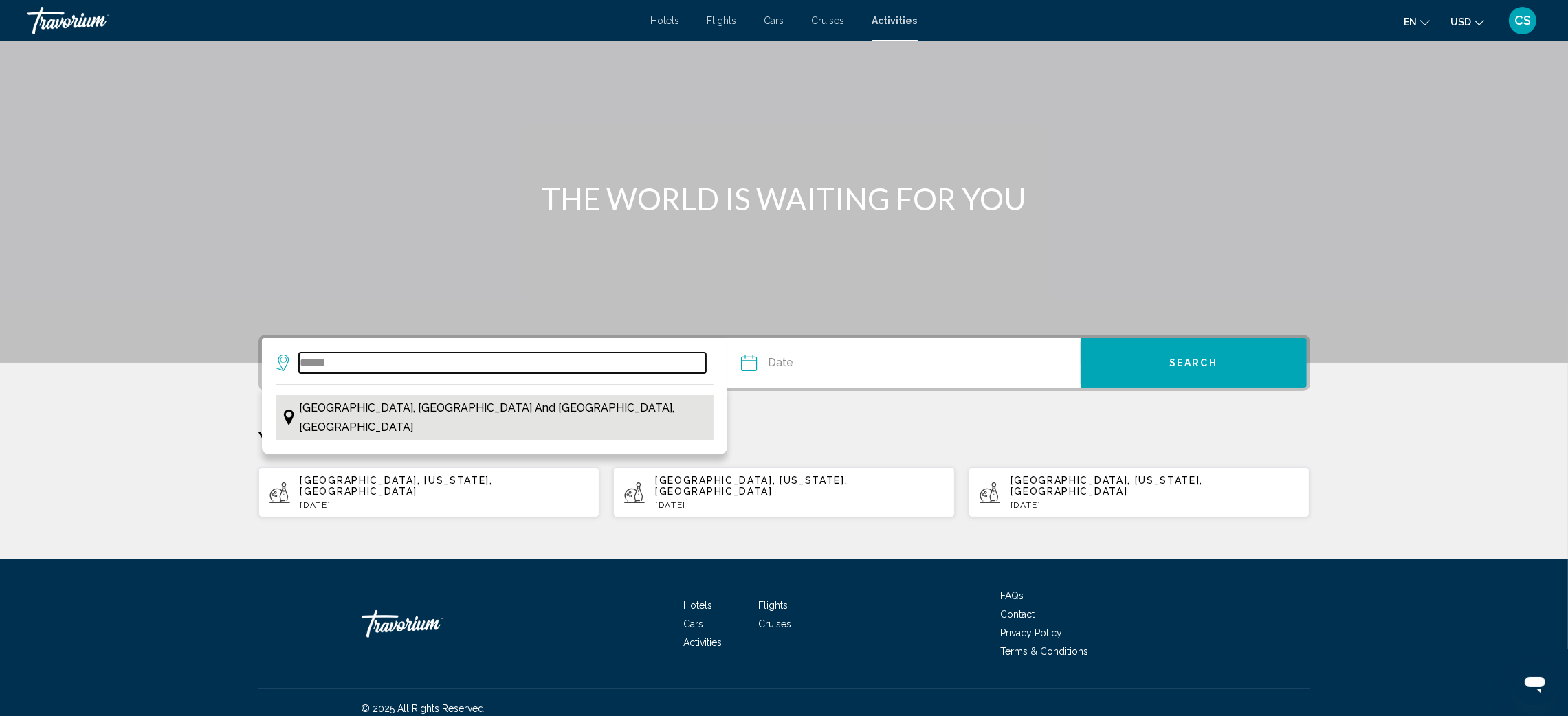
type input "**********"
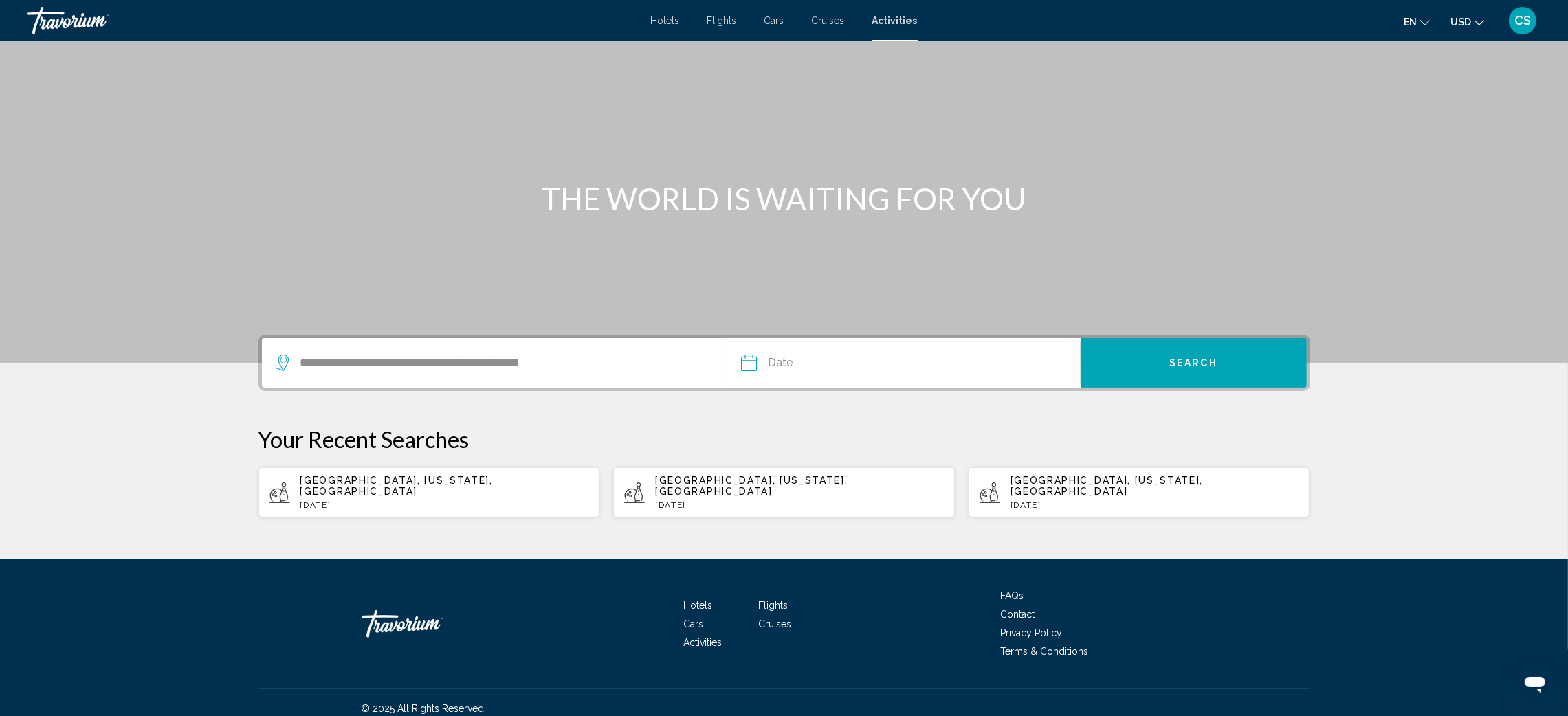
click at [768, 358] on input "Date" at bounding box center [824, 365] width 175 height 54
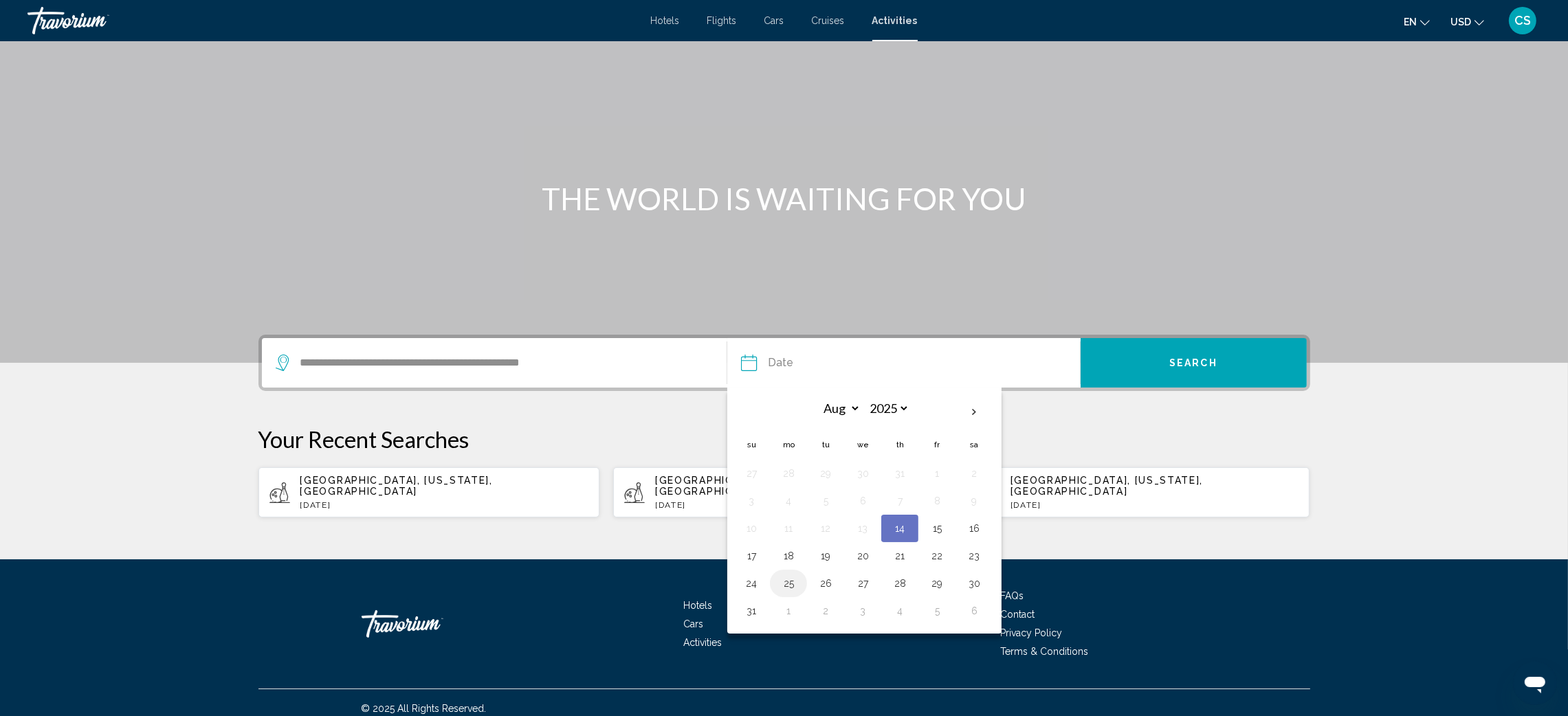
click at [790, 580] on button "25" at bounding box center [788, 583] width 22 height 19
type input "**********"
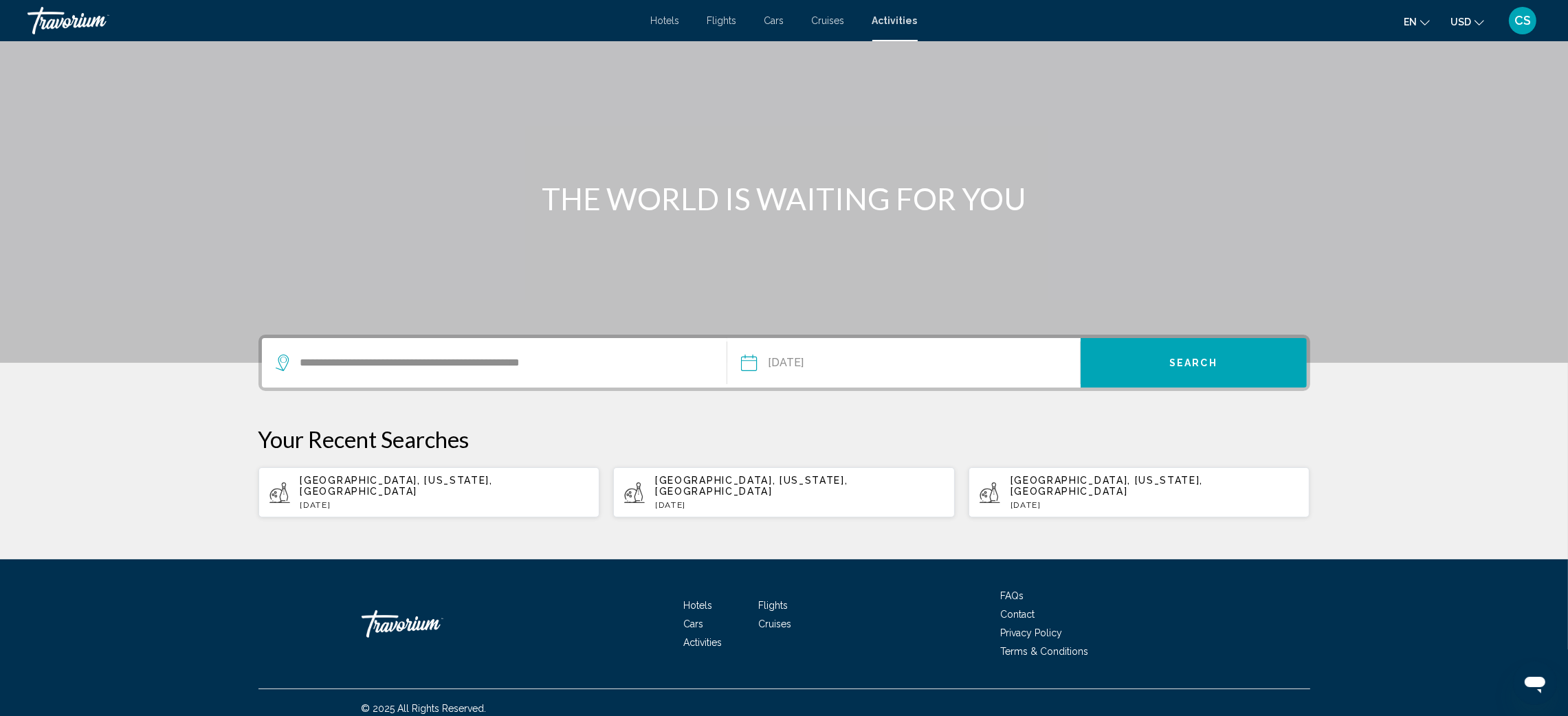
click at [1168, 367] on button "Search" at bounding box center [1193, 363] width 226 height 49
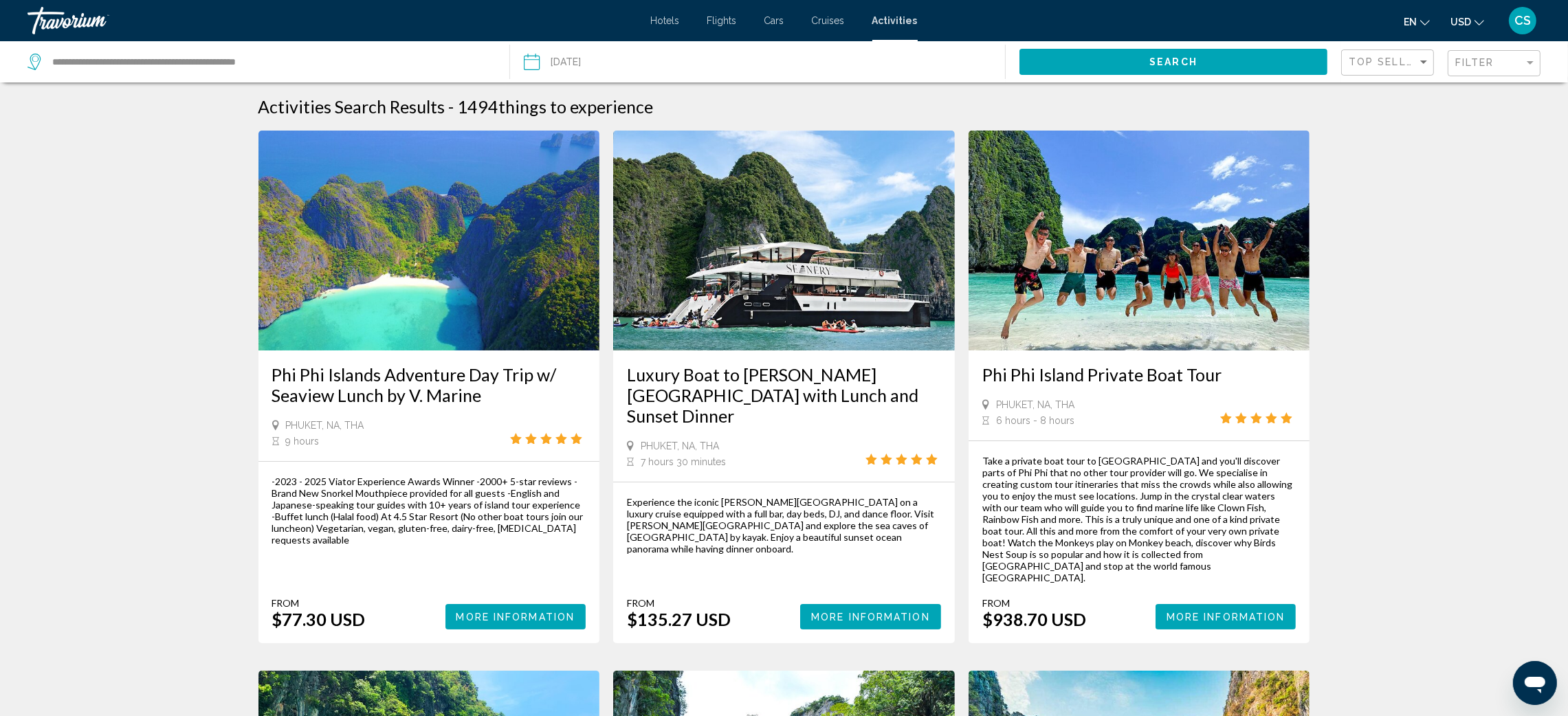
click at [827, 19] on span "Cruises" at bounding box center [828, 21] width 33 height 11
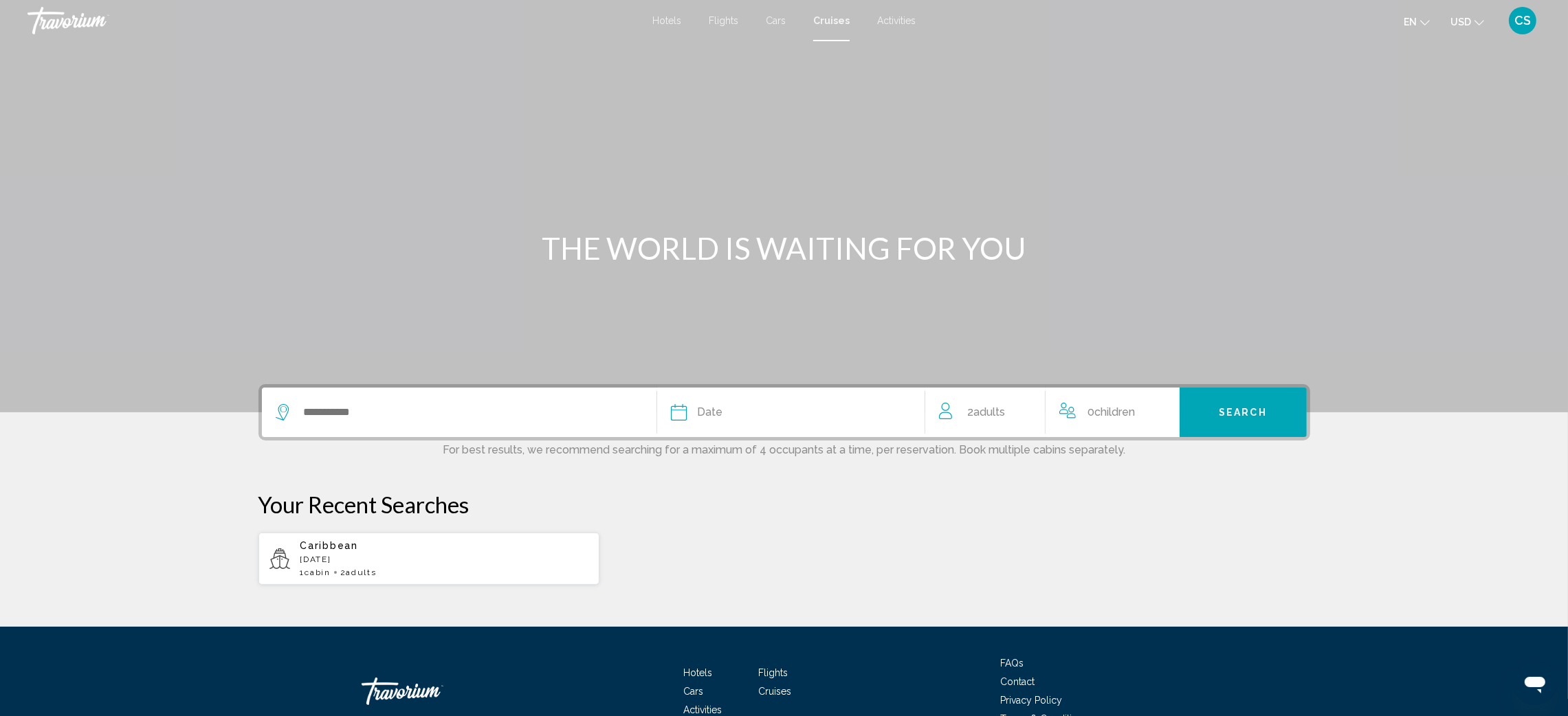
click at [774, 24] on span "Cars" at bounding box center [776, 21] width 20 height 11
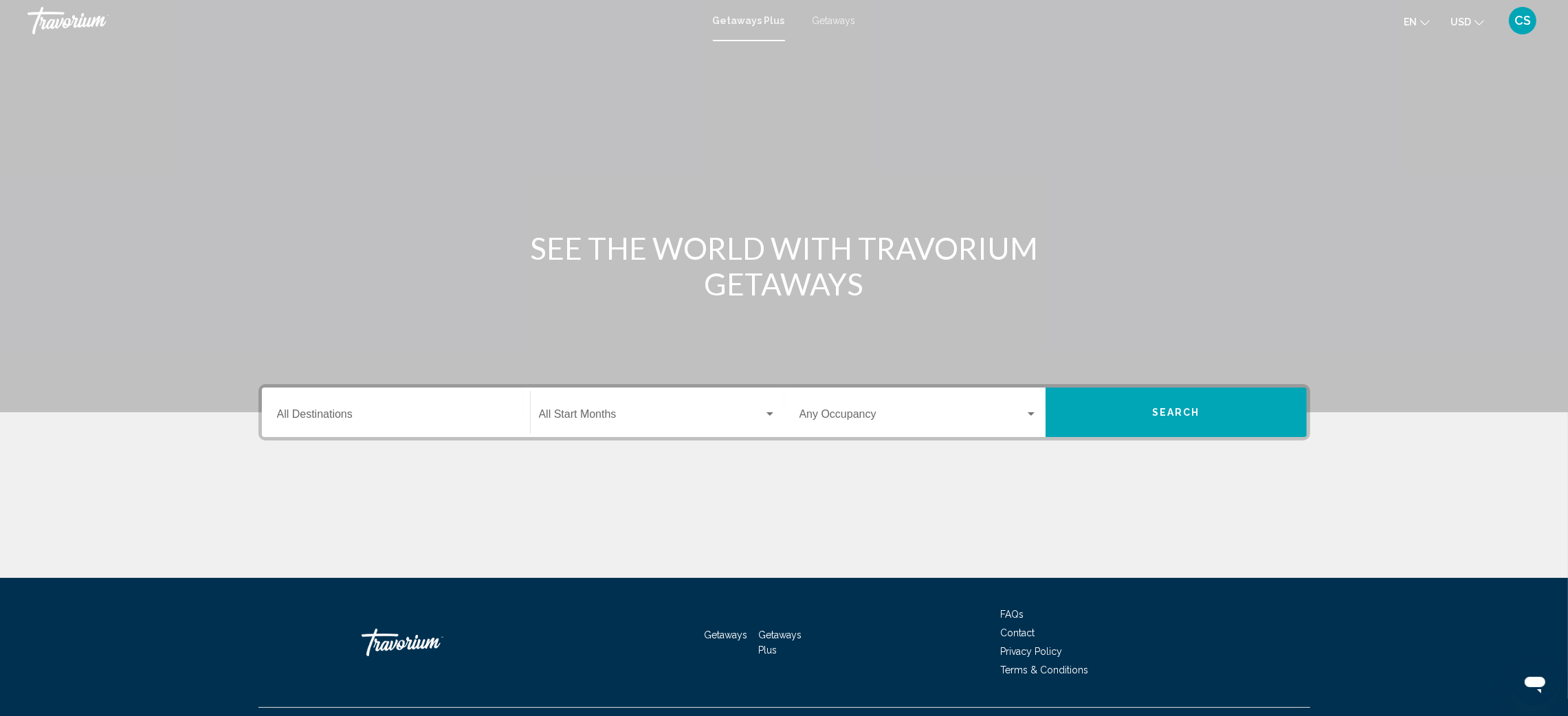
click at [328, 416] on input "Destination All Destinations" at bounding box center [395, 418] width 238 height 12
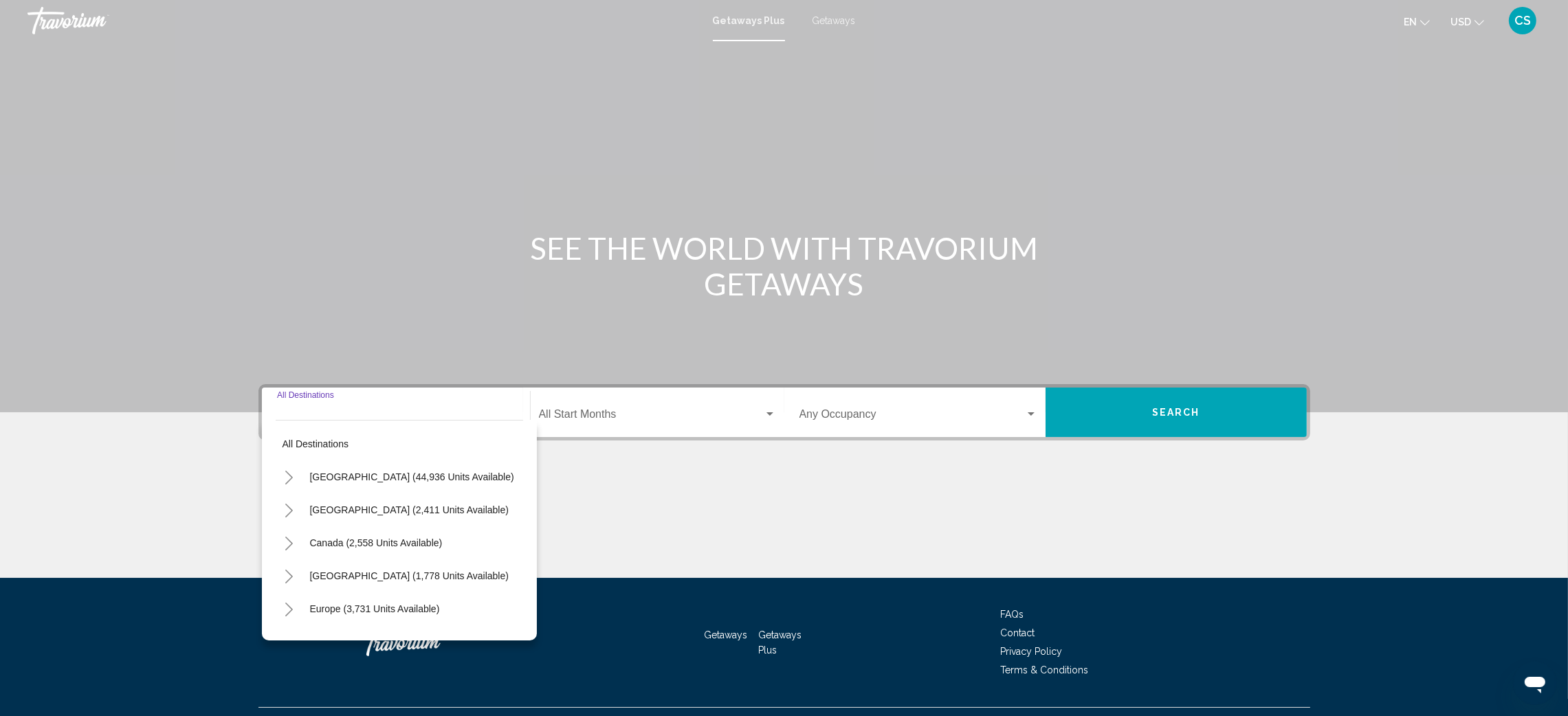
scroll to position [29, 0]
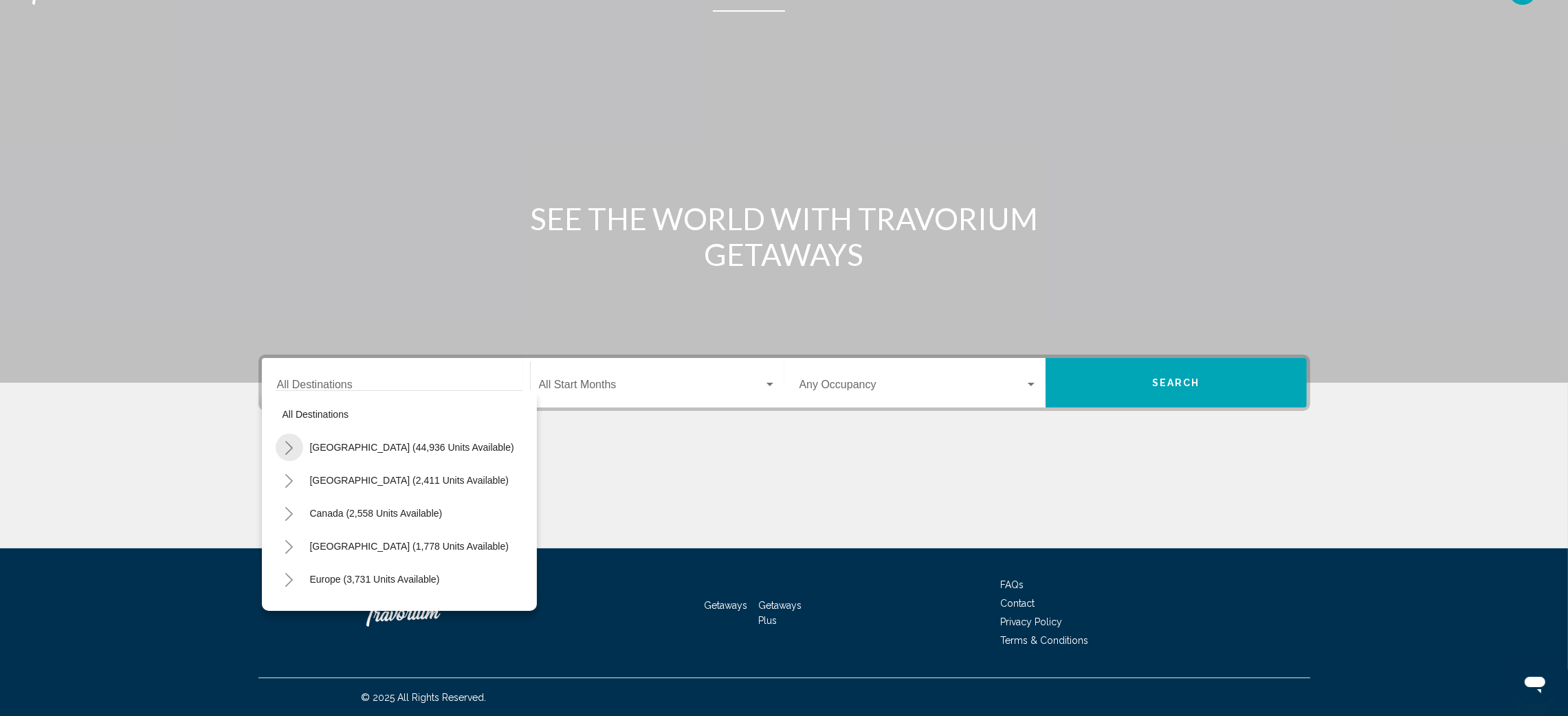
click at [286, 445] on icon "Toggle United States (44,936 units available)" at bounding box center [288, 448] width 10 height 14
click at [303, 481] on icon "Toggle Florida (8,629 units available)" at bounding box center [303, 483] width 8 height 14
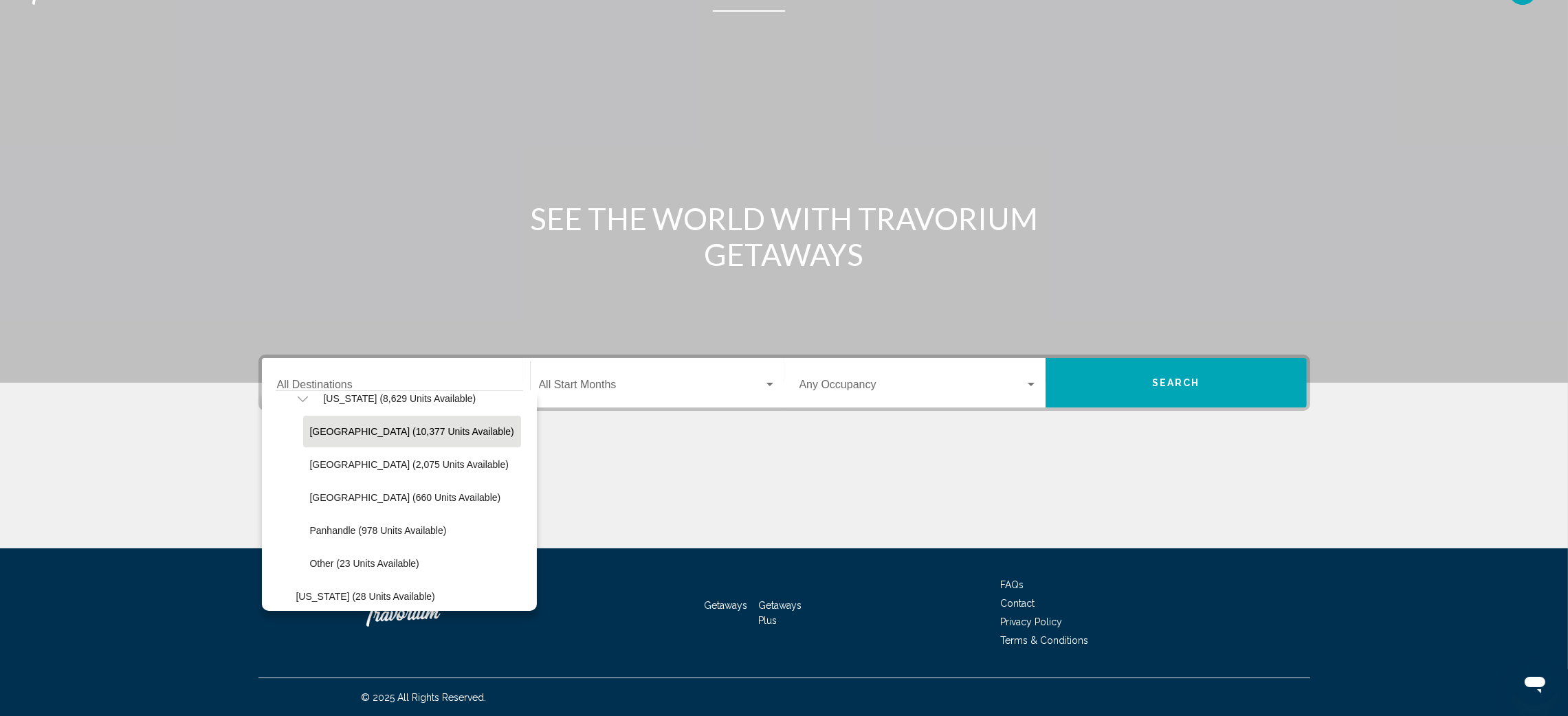
click at [414, 428] on span "Orlando & Disney Area (10,377 units available)" at bounding box center [411, 431] width 204 height 11
type input "**********"
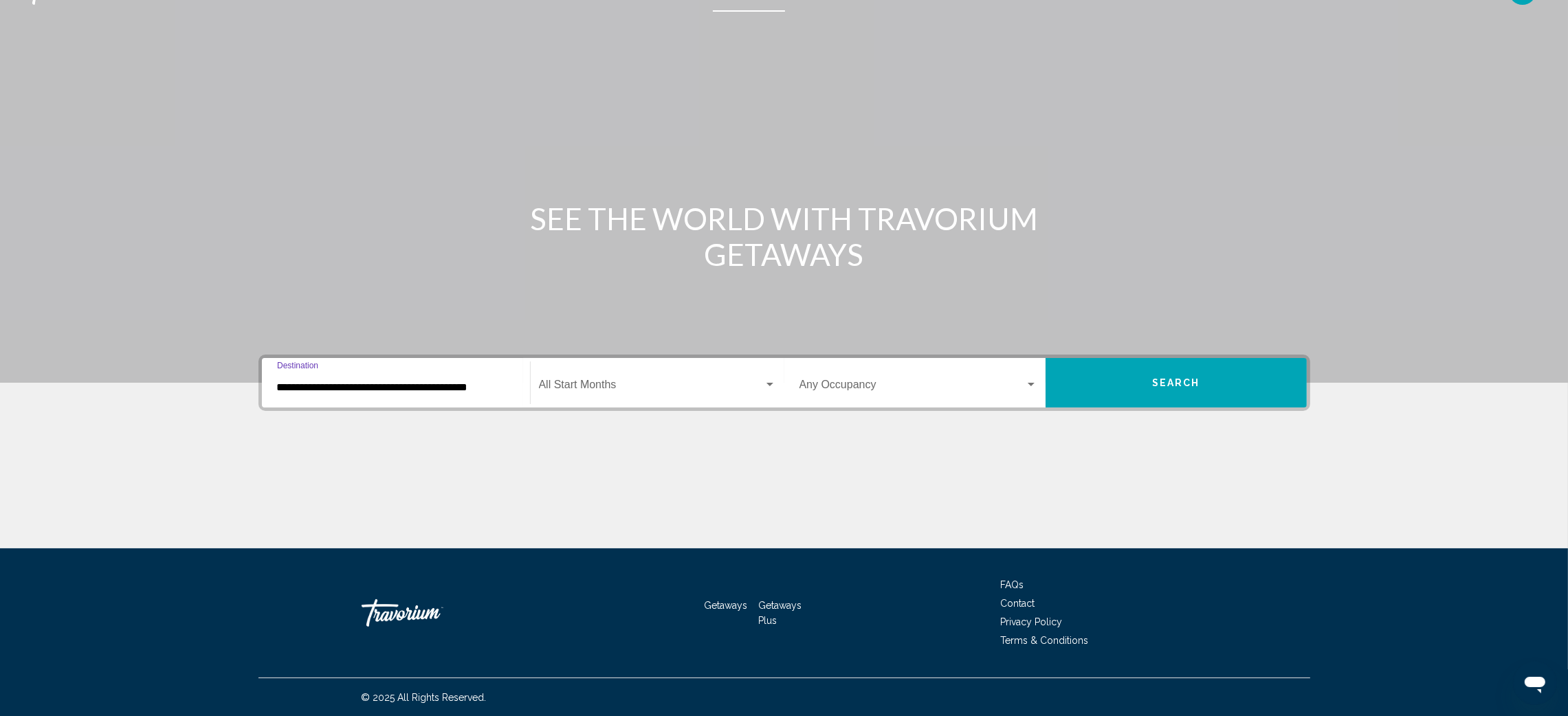
click at [591, 379] on div "Start Month All Start Months" at bounding box center [657, 383] width 237 height 43
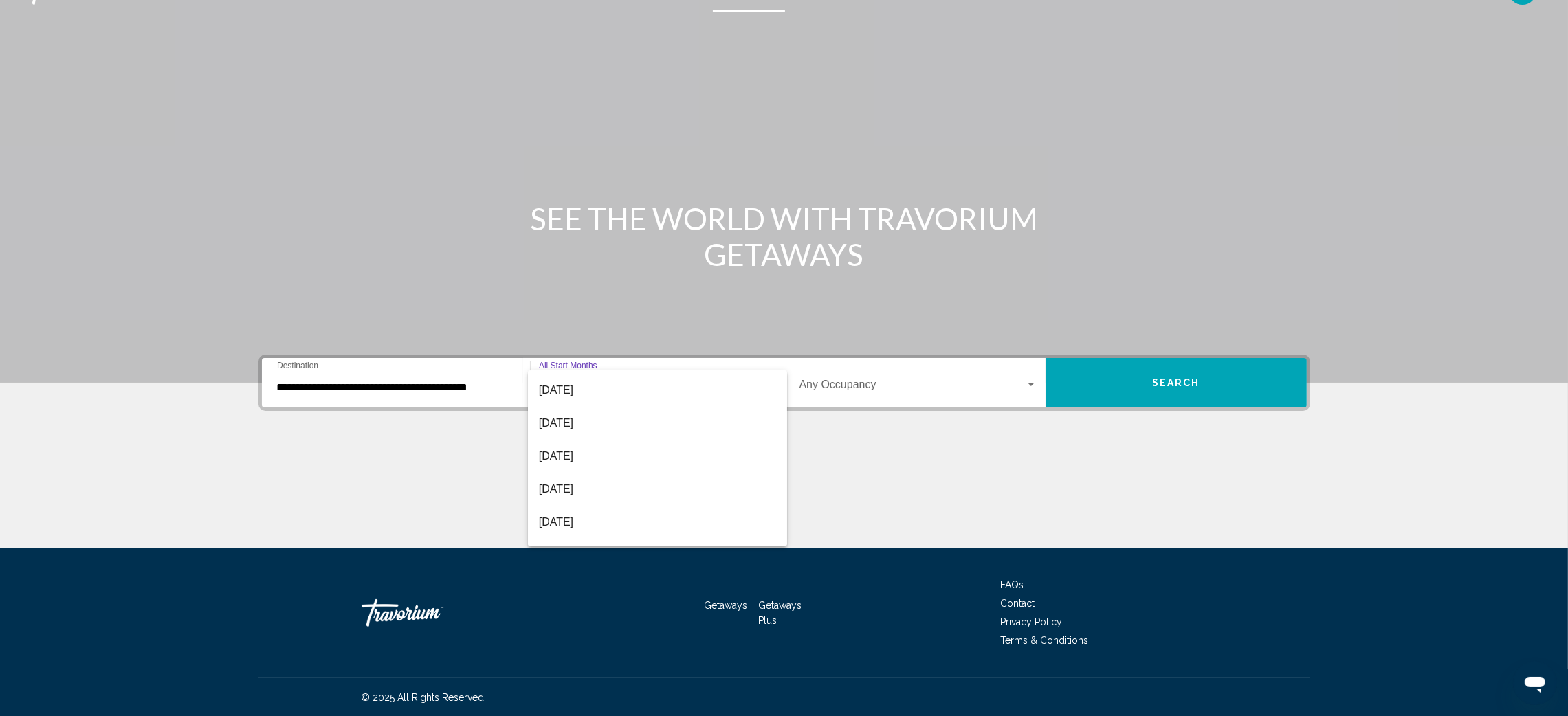
scroll to position [142, 0]
click at [628, 468] on span "[DATE]" at bounding box center [657, 475] width 237 height 33
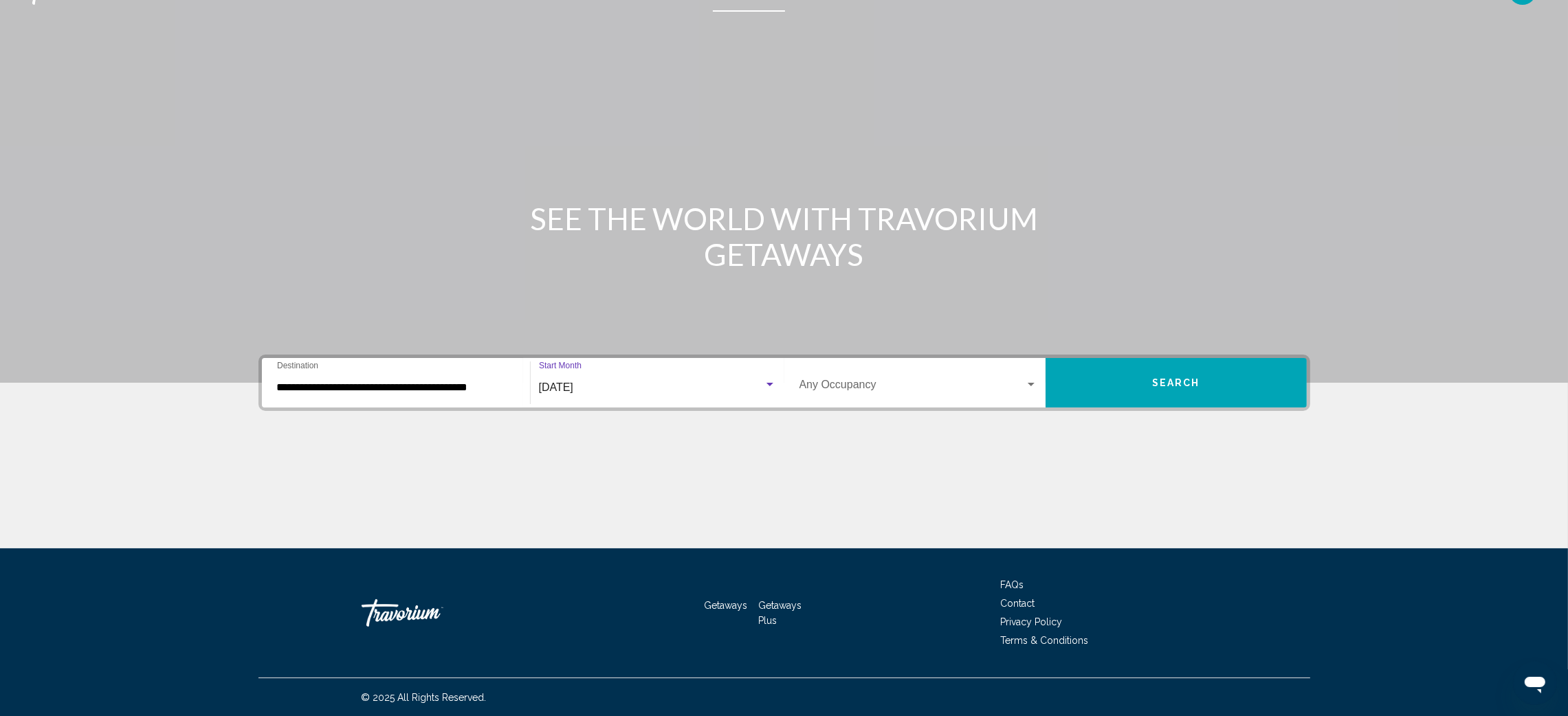
click at [1170, 389] on button "Search" at bounding box center [1177, 383] width 261 height 49
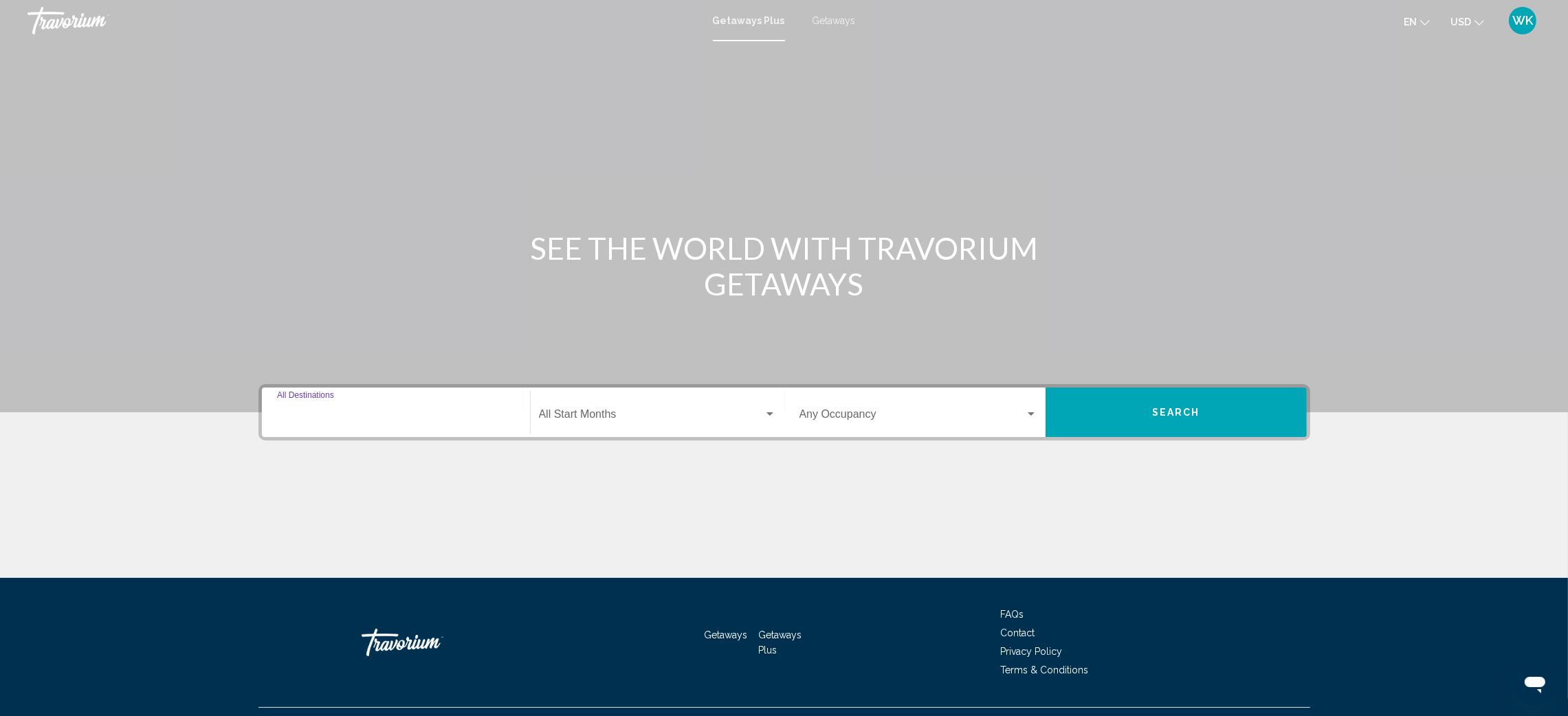
click at [315, 415] on input "Destination All Destinations" at bounding box center [395, 418] width 238 height 12
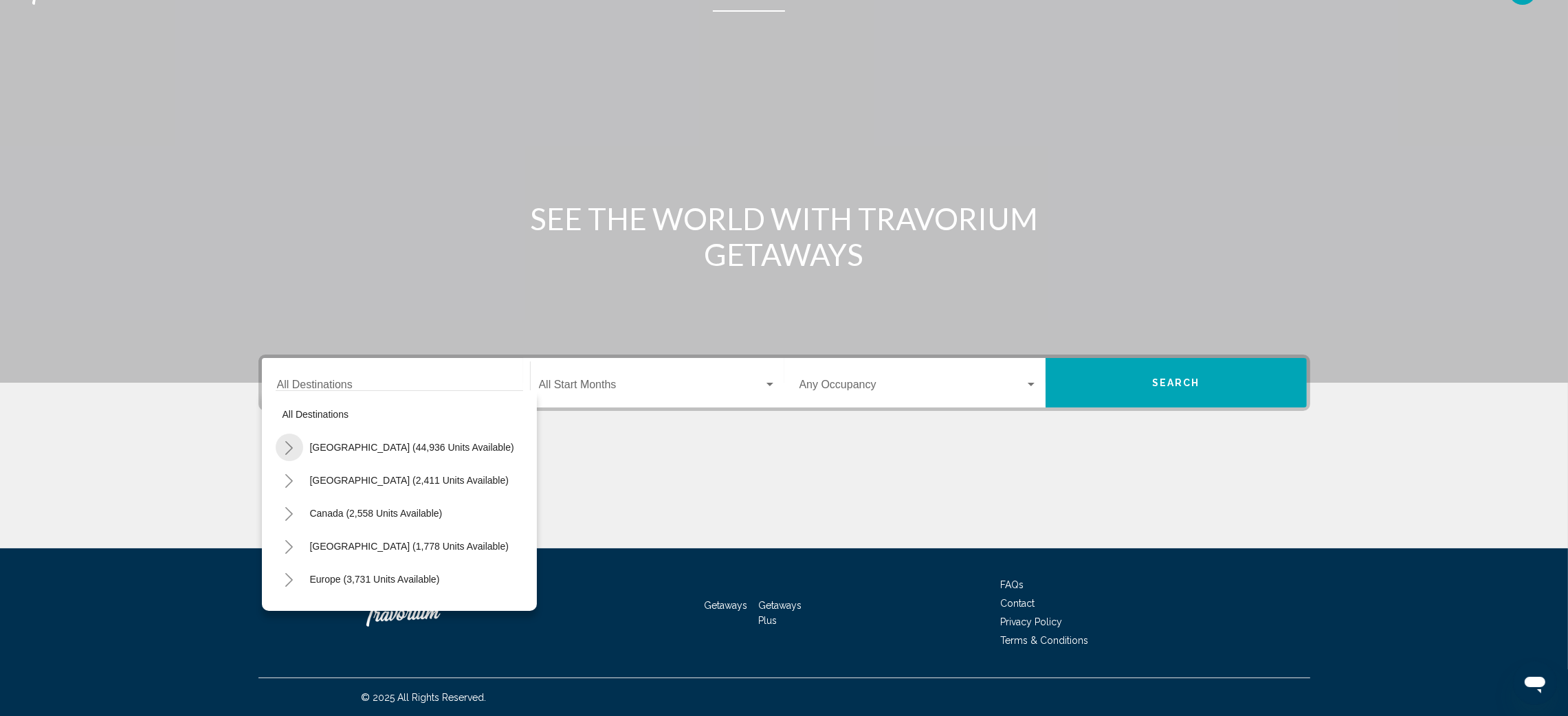
click at [288, 441] on icon "Toggle United States (44,936 units available)" at bounding box center [288, 448] width 10 height 14
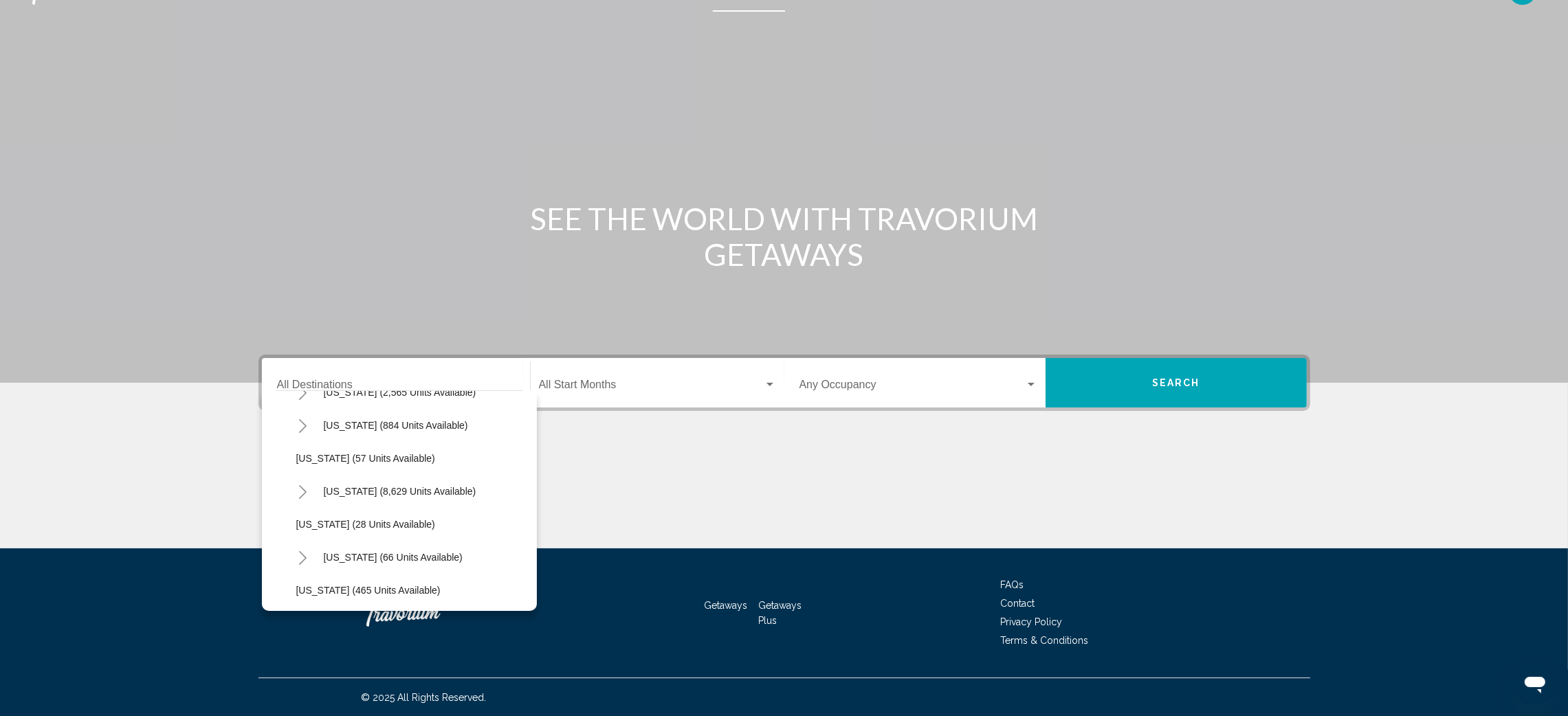
scroll to position [261, 0]
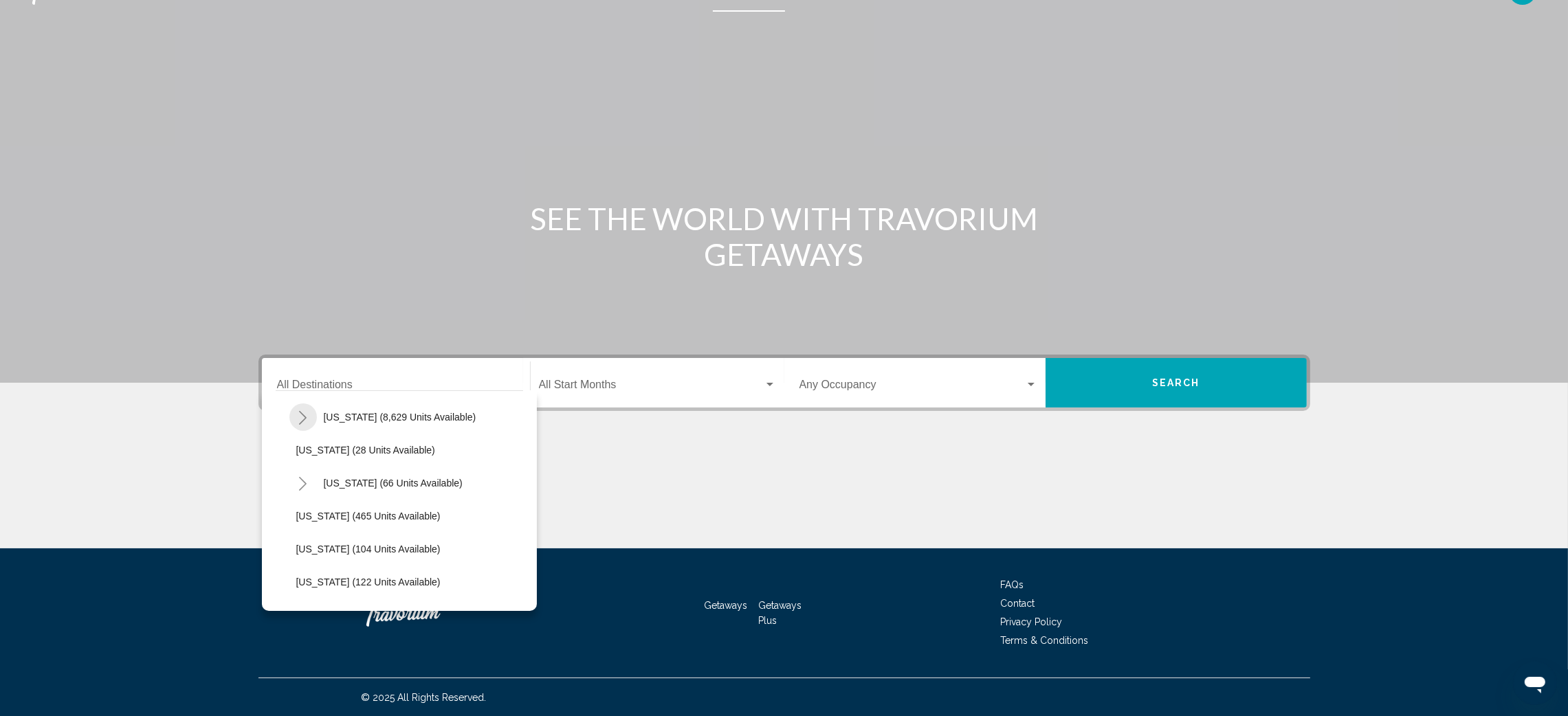
click at [301, 423] on icon "Toggle Florida (8,629 units available)" at bounding box center [302, 418] width 10 height 14
click at [375, 451] on span "Orlando & Disney Area (10,377 units available)" at bounding box center [411, 450] width 204 height 11
type input "**********"
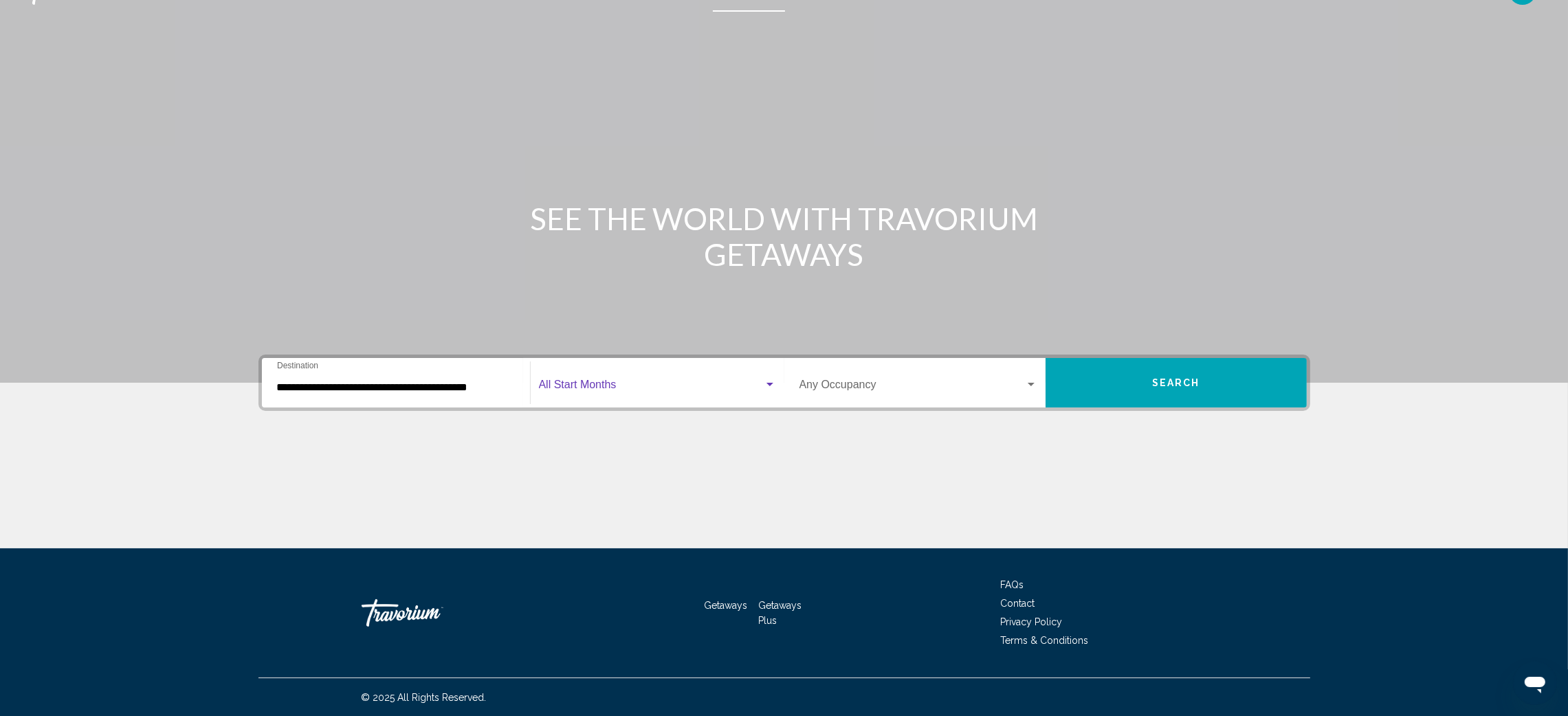
click at [601, 381] on span "Search widget" at bounding box center [651, 388] width 225 height 12
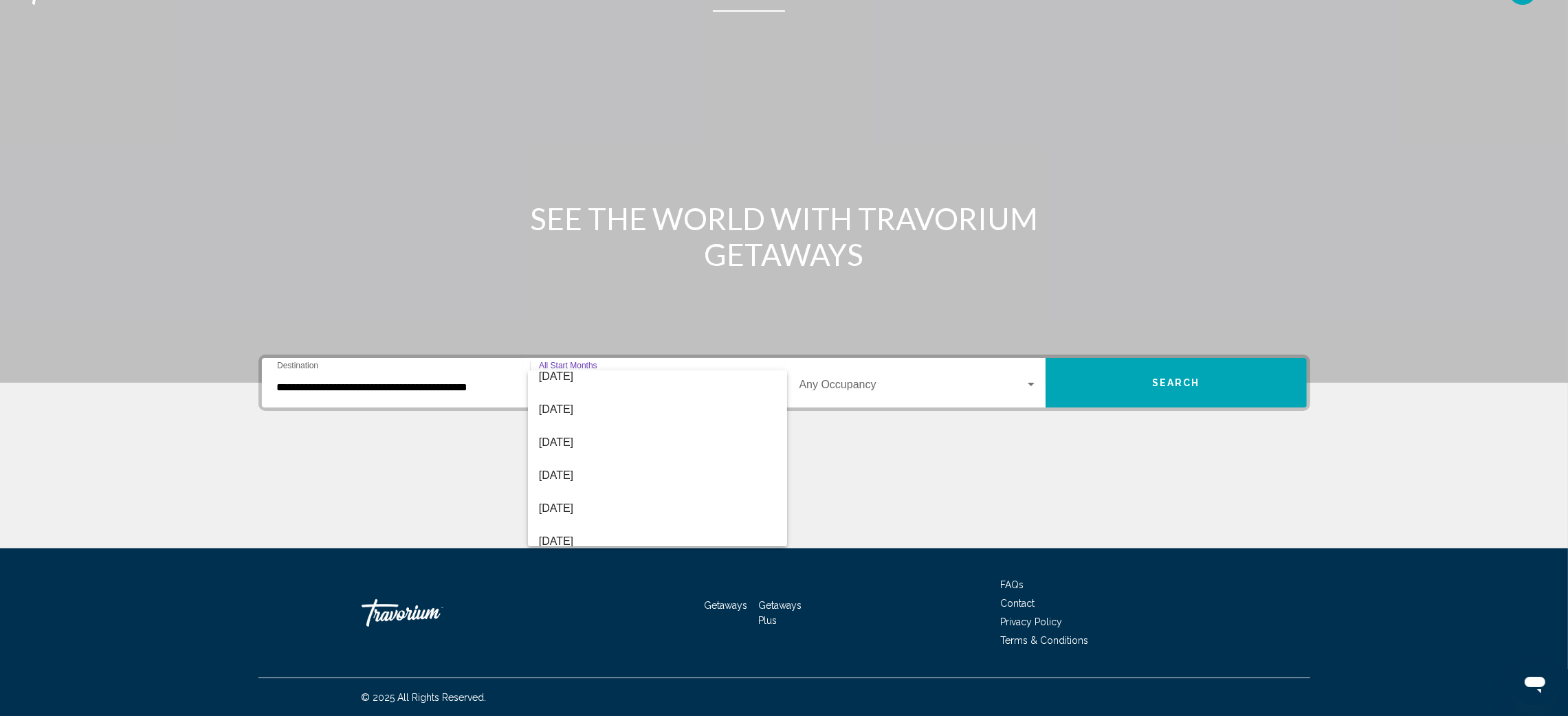
scroll to position [147, 0]
click at [598, 468] on span "February 2026" at bounding box center [657, 471] width 237 height 33
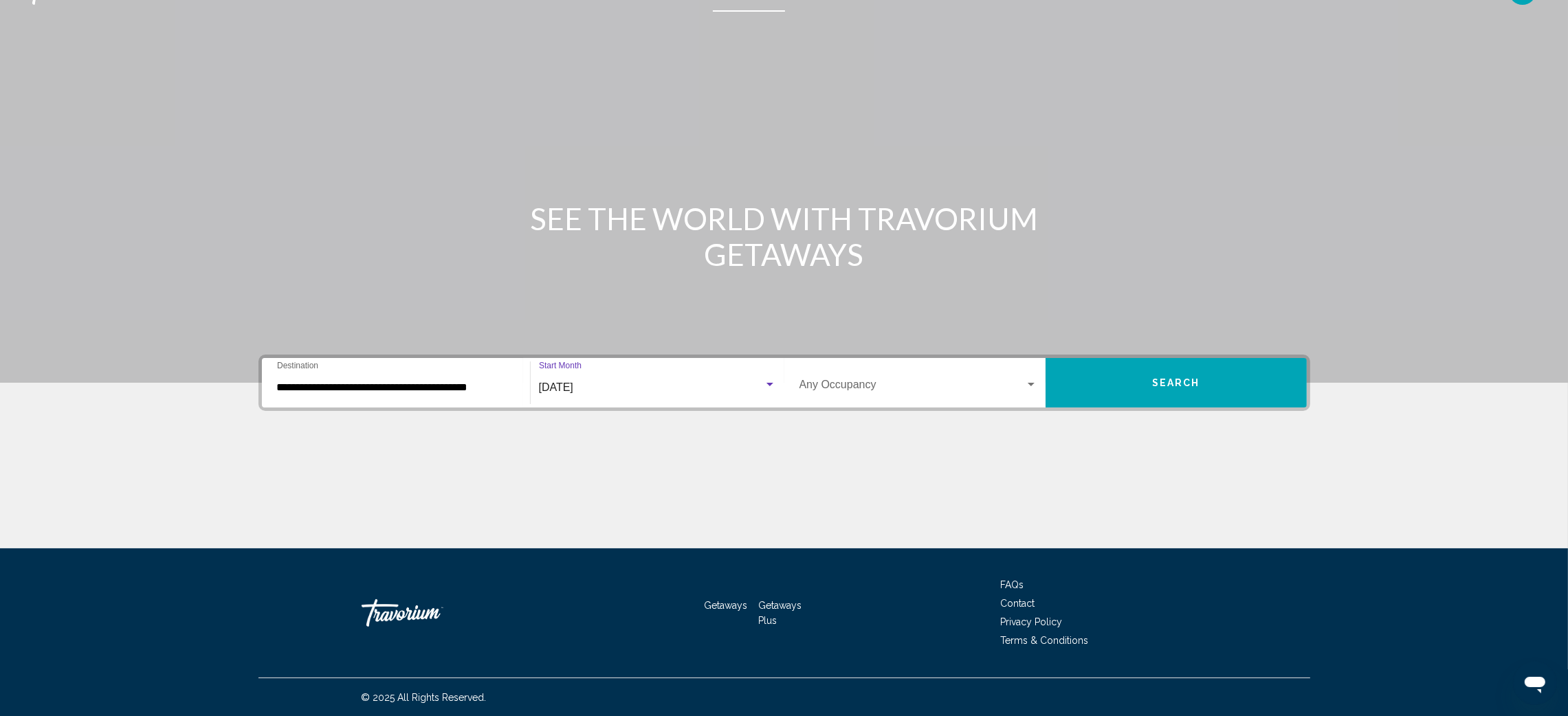
click at [1029, 381] on div "Search widget" at bounding box center [1031, 385] width 12 height 11
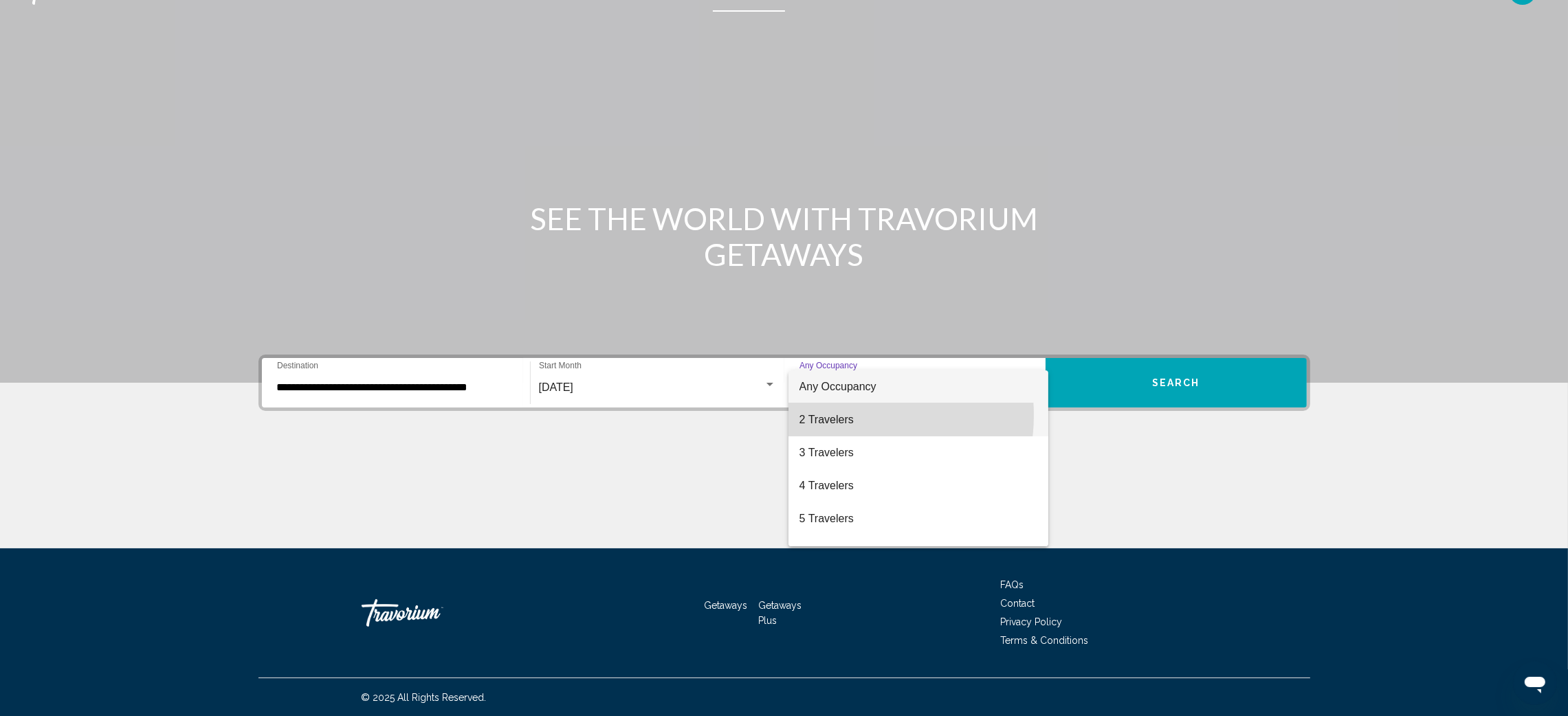
click at [844, 415] on span "2 Travelers" at bounding box center [918, 420] width 238 height 33
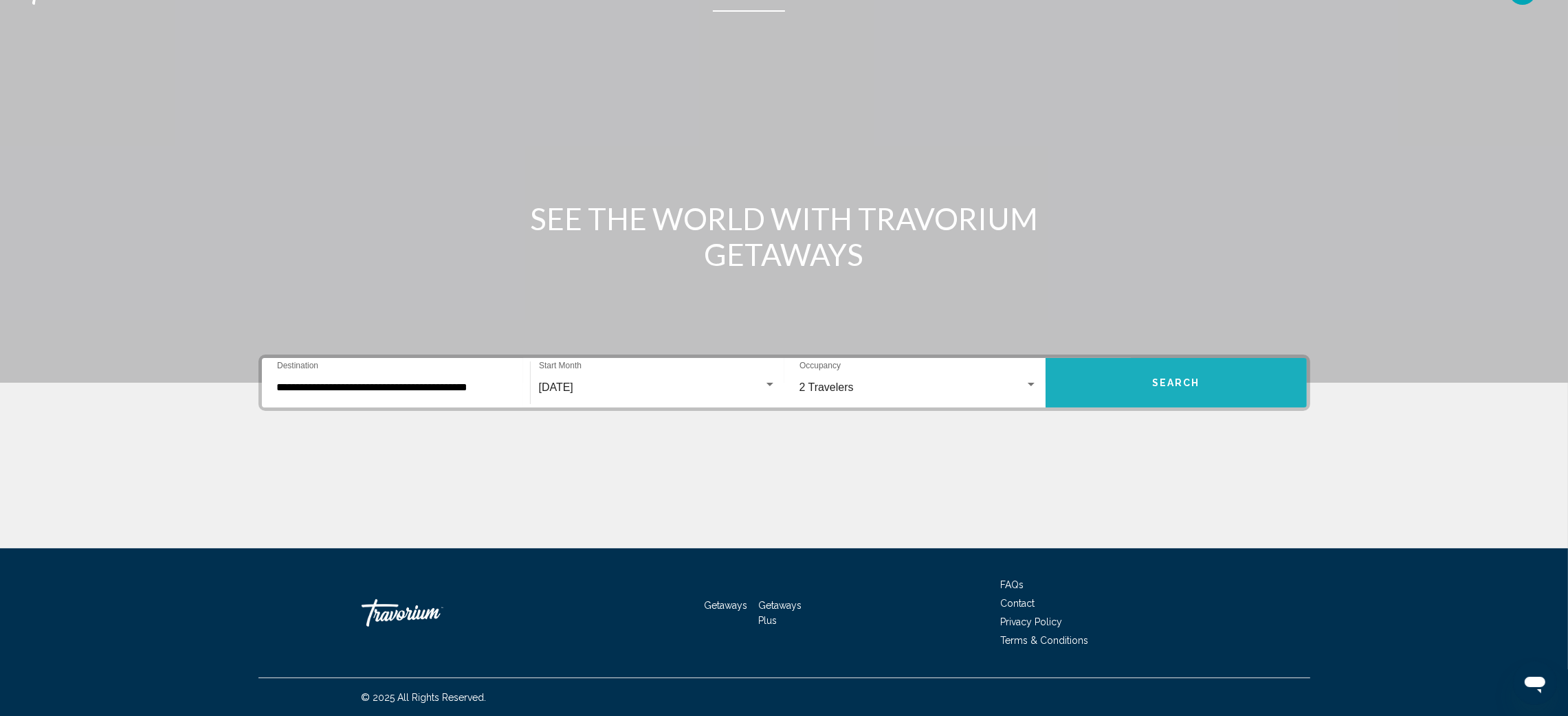
click at [1132, 385] on button "Search" at bounding box center [1177, 383] width 261 height 49
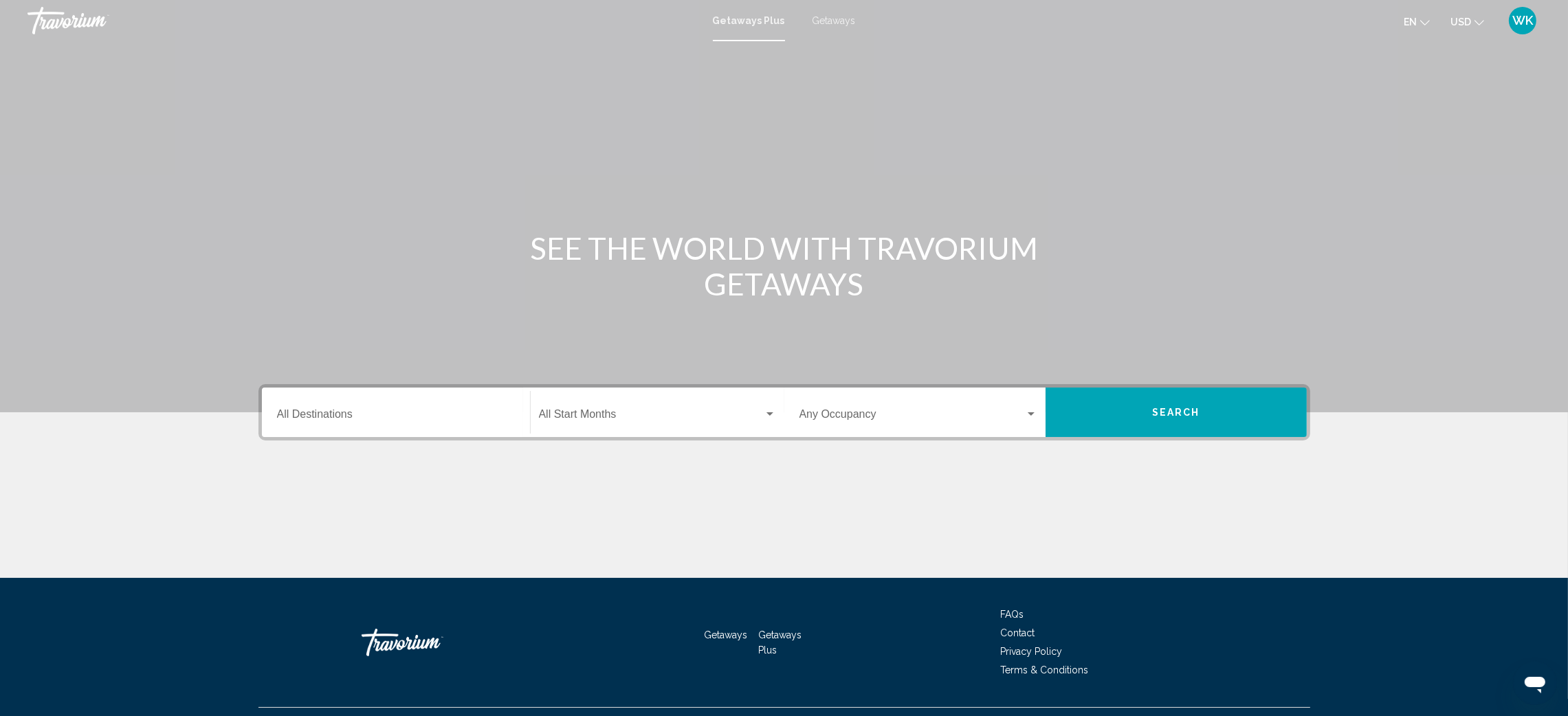
click at [827, 19] on span "Getaways" at bounding box center [834, 21] width 43 height 11
click at [302, 414] on input "Destination All Destinations" at bounding box center [395, 418] width 238 height 12
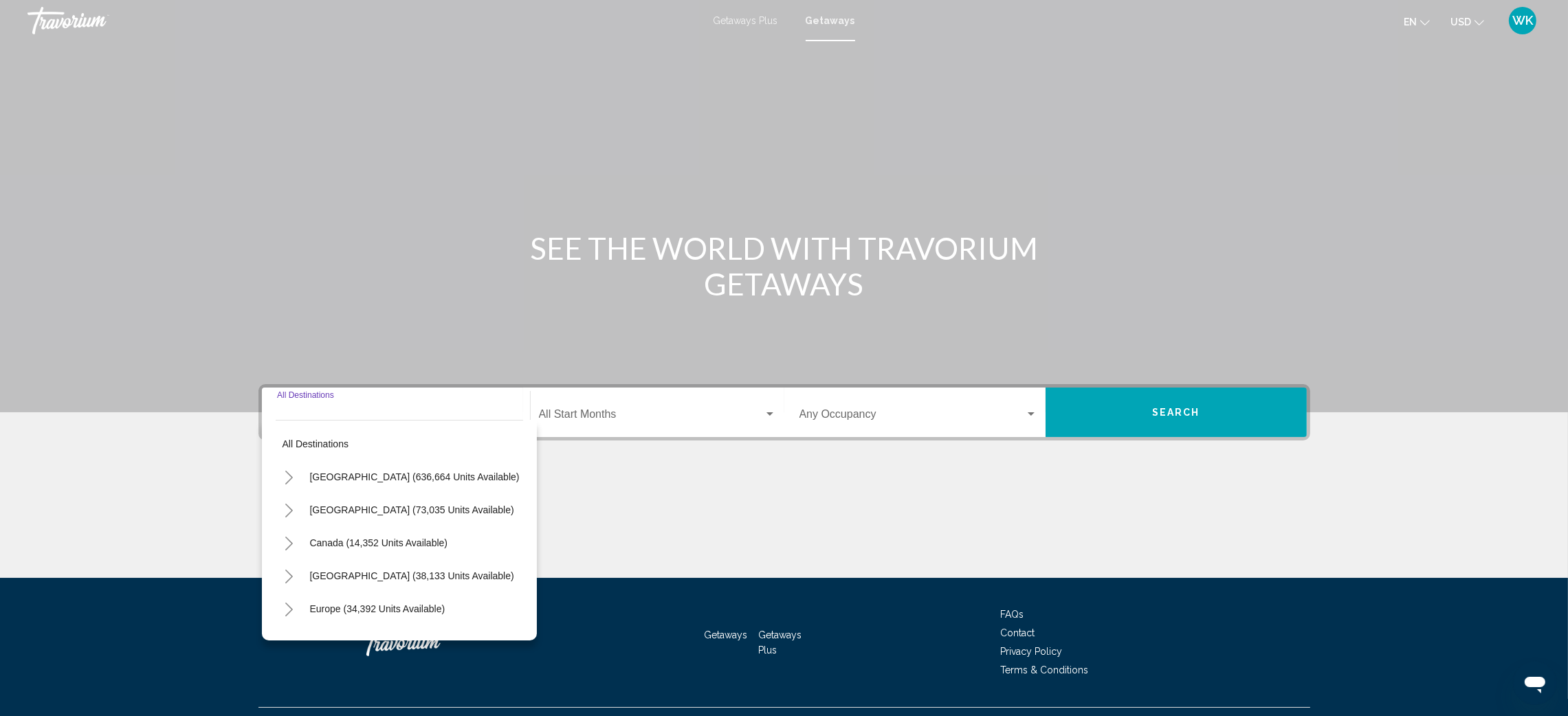
scroll to position [29, 0]
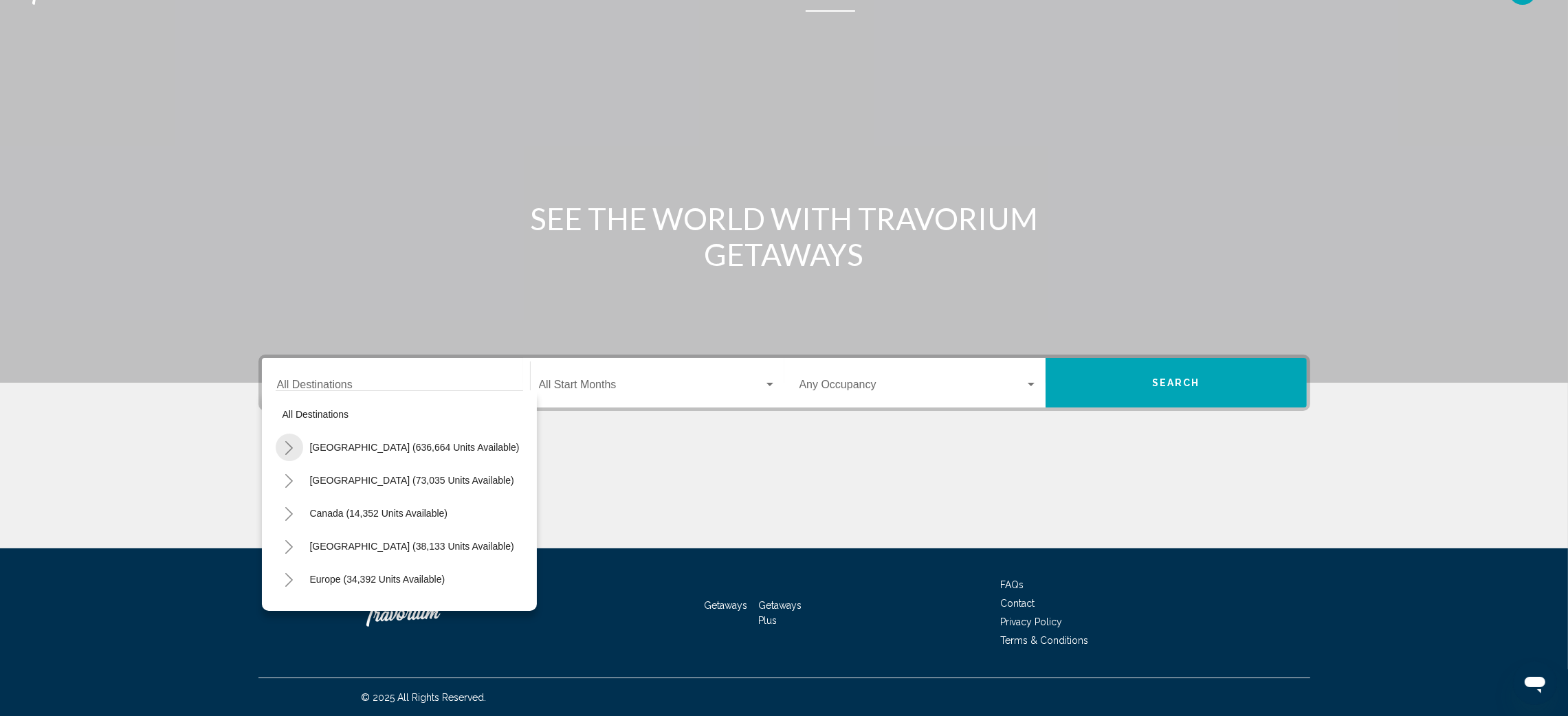
click at [282, 444] on button "Toggle United States (636,664 units available)" at bounding box center [289, 448] width 28 height 28
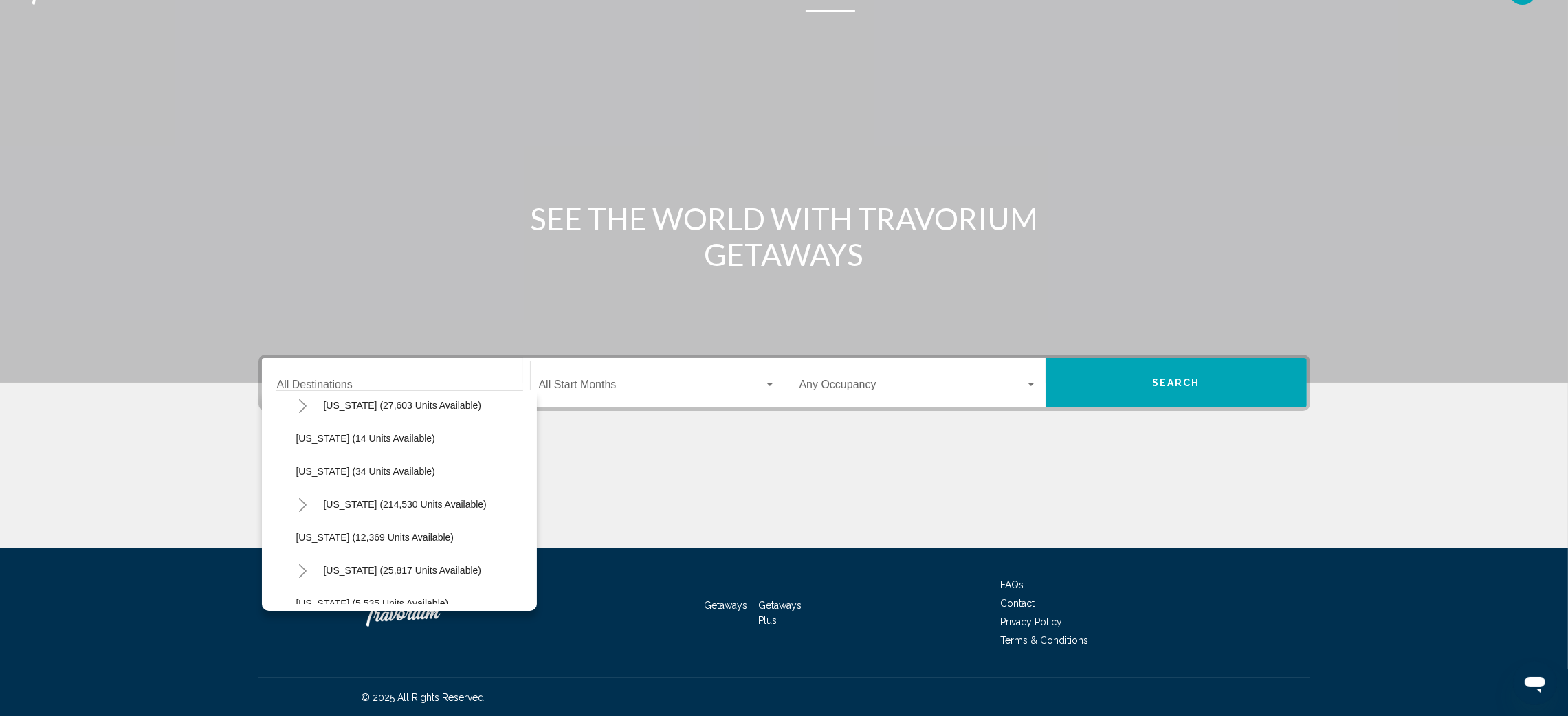
scroll to position [176, 0]
click at [300, 526] on button "Toggle Florida (214,530 units available)" at bounding box center [303, 535] width 28 height 28
click at [386, 560] on button "[GEOGRAPHIC_DATA] (91,436 units available)" at bounding box center [411, 568] width 218 height 32
type input "**********"
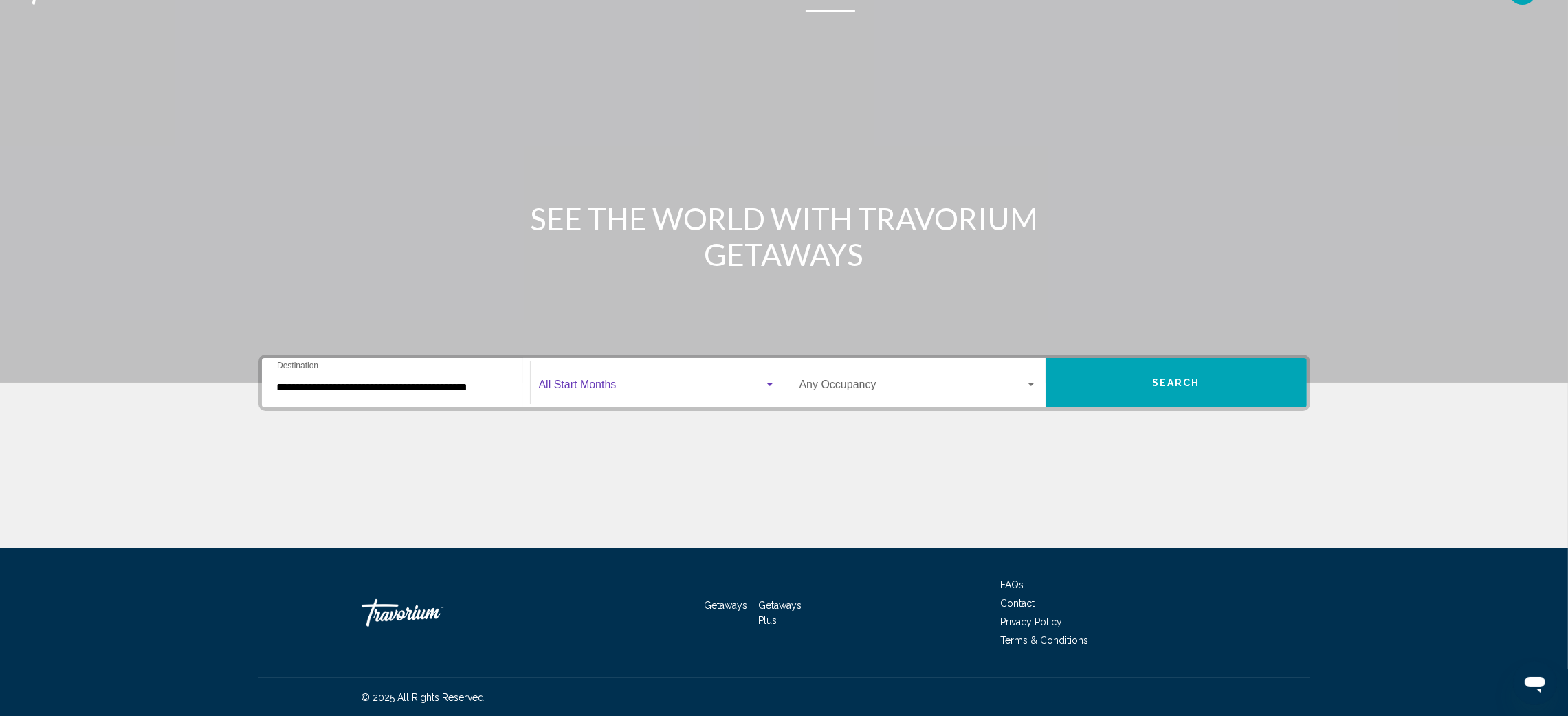
click at [657, 381] on span "Search widget" at bounding box center [651, 388] width 225 height 12
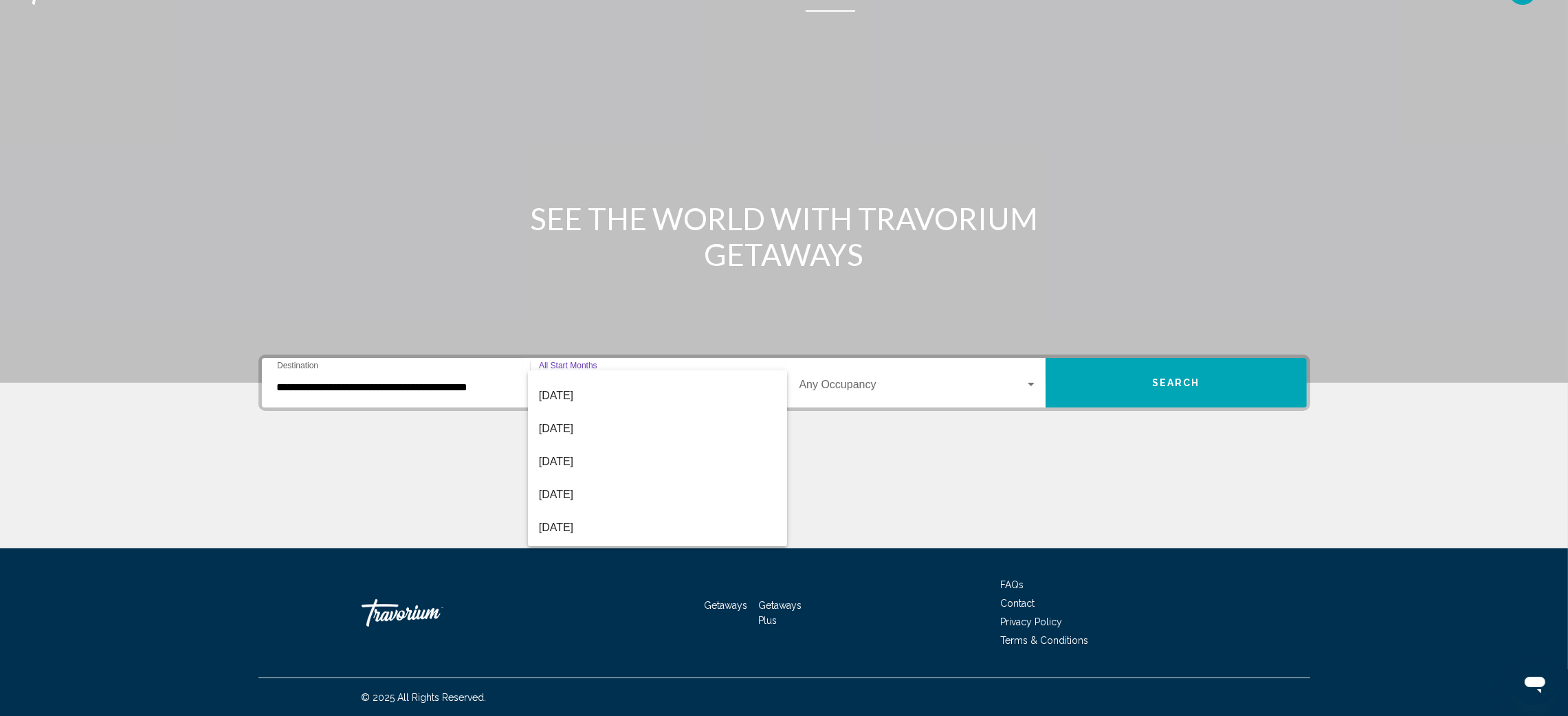
scroll to position [158, 0]
click at [645, 457] on span "[DATE]" at bounding box center [657, 459] width 237 height 33
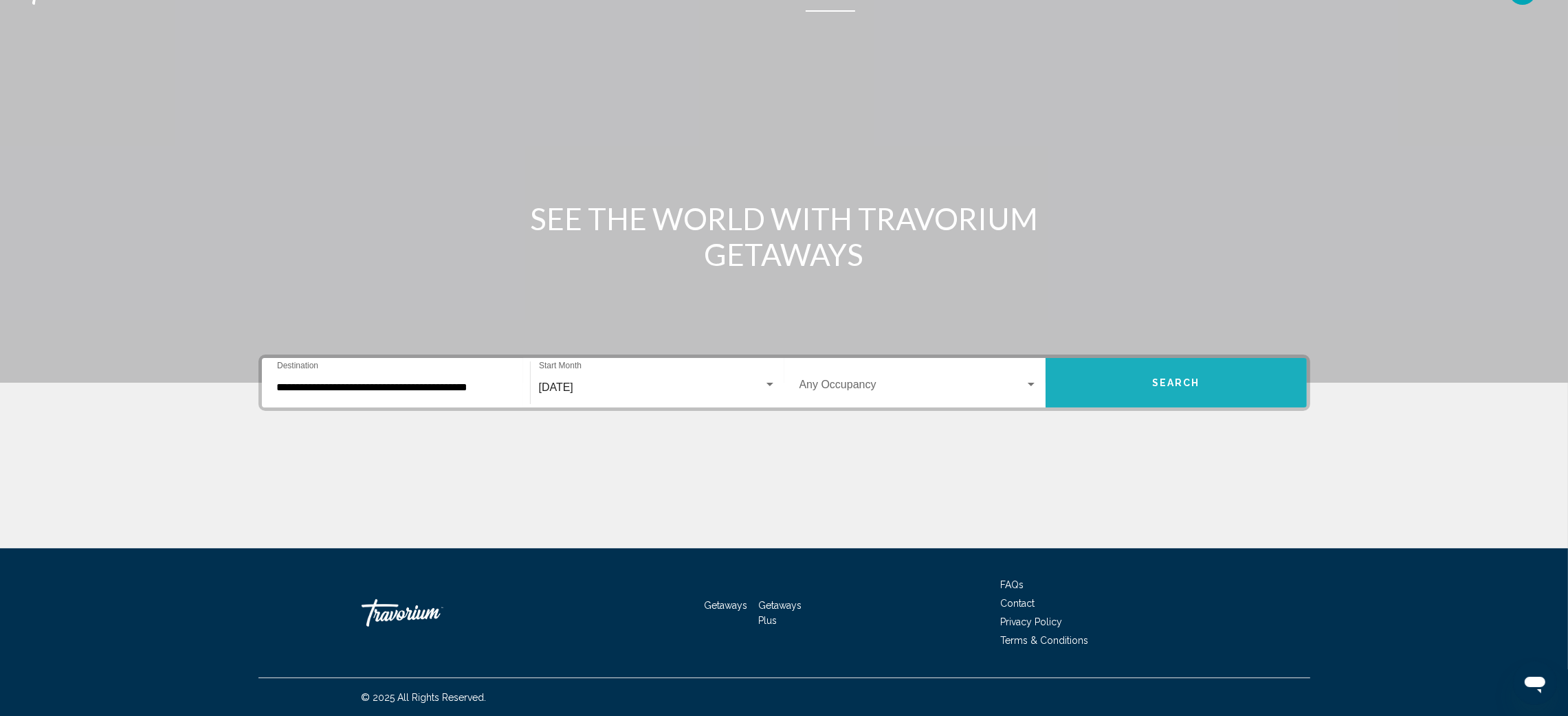
click at [1137, 373] on button "Search" at bounding box center [1177, 383] width 261 height 49
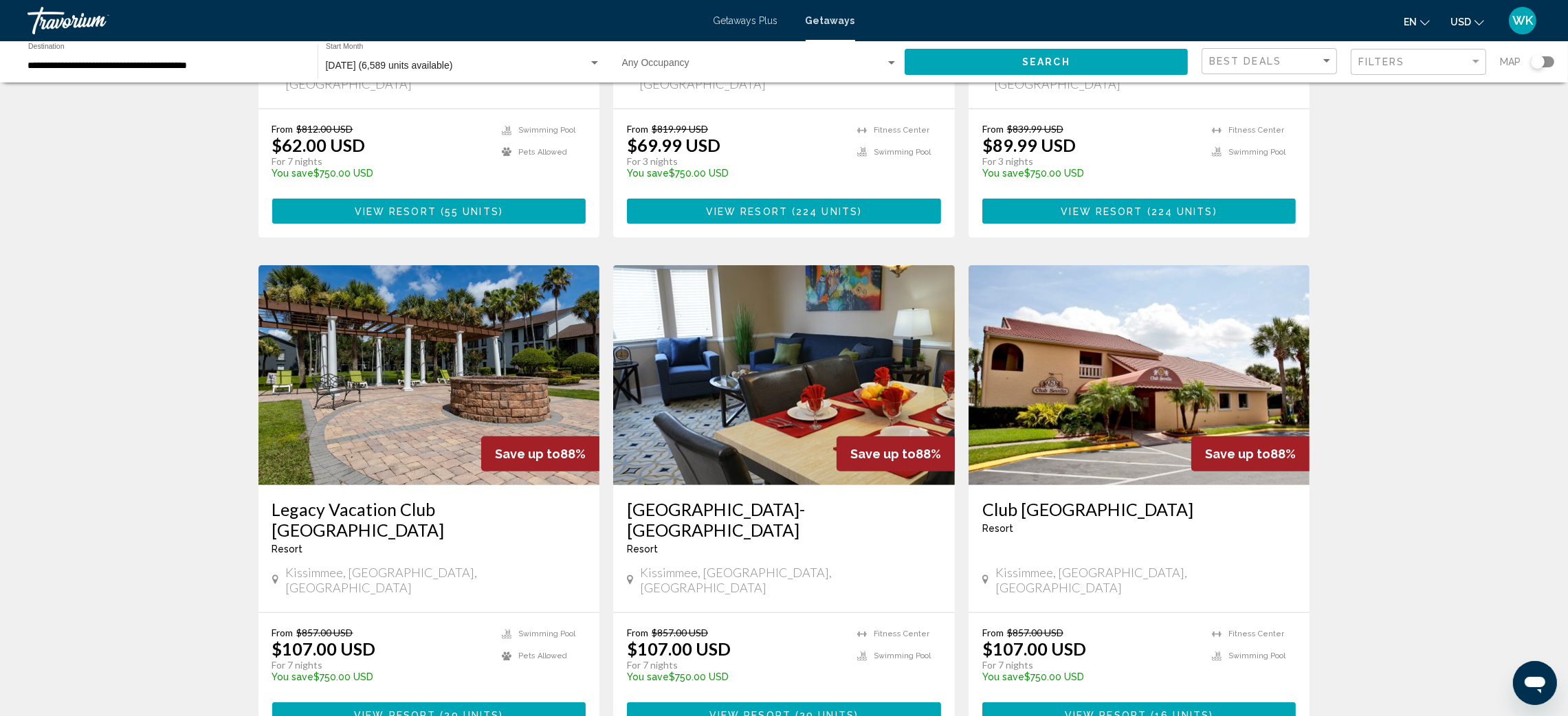
scroll to position [1438, 0]
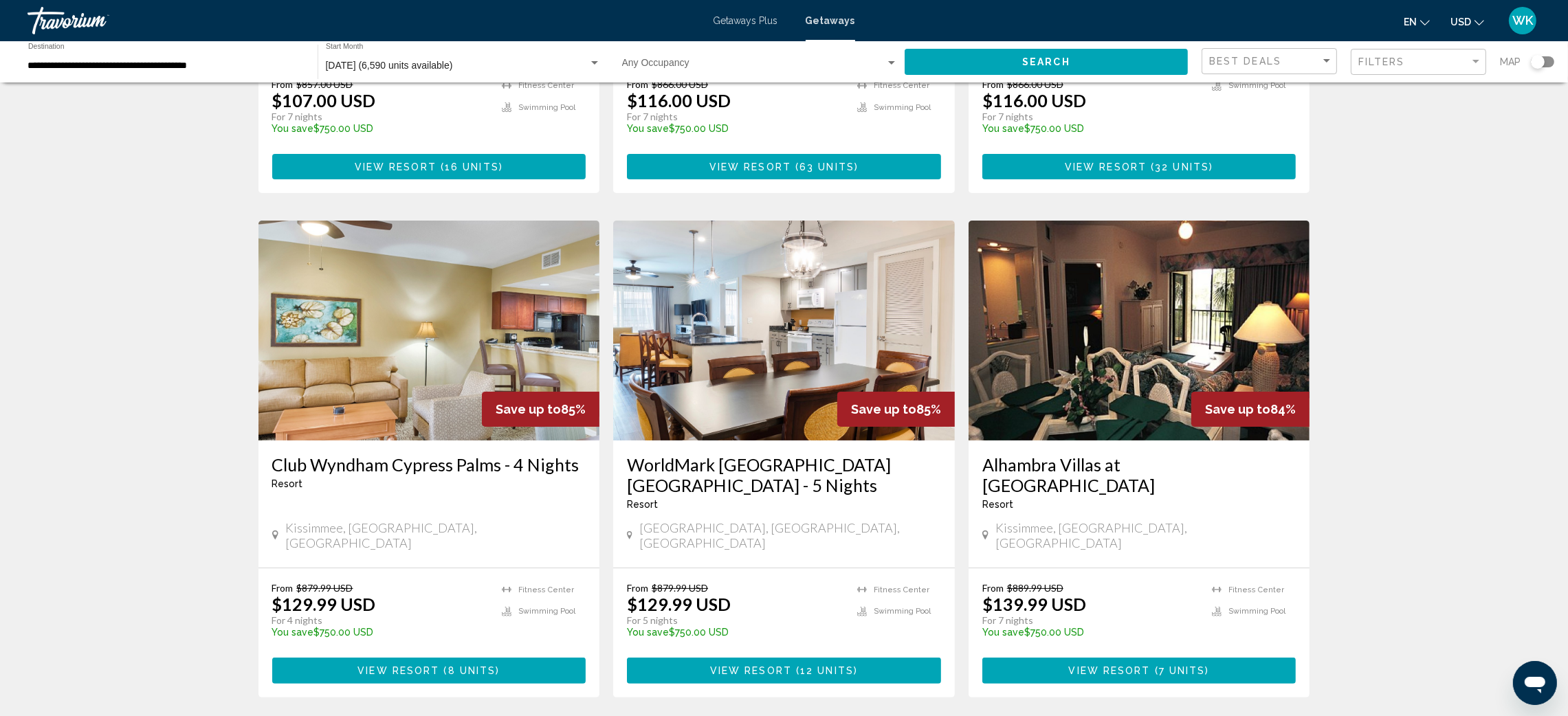
scroll to position [405, 0]
